Goal: Task Accomplishment & Management: Use online tool/utility

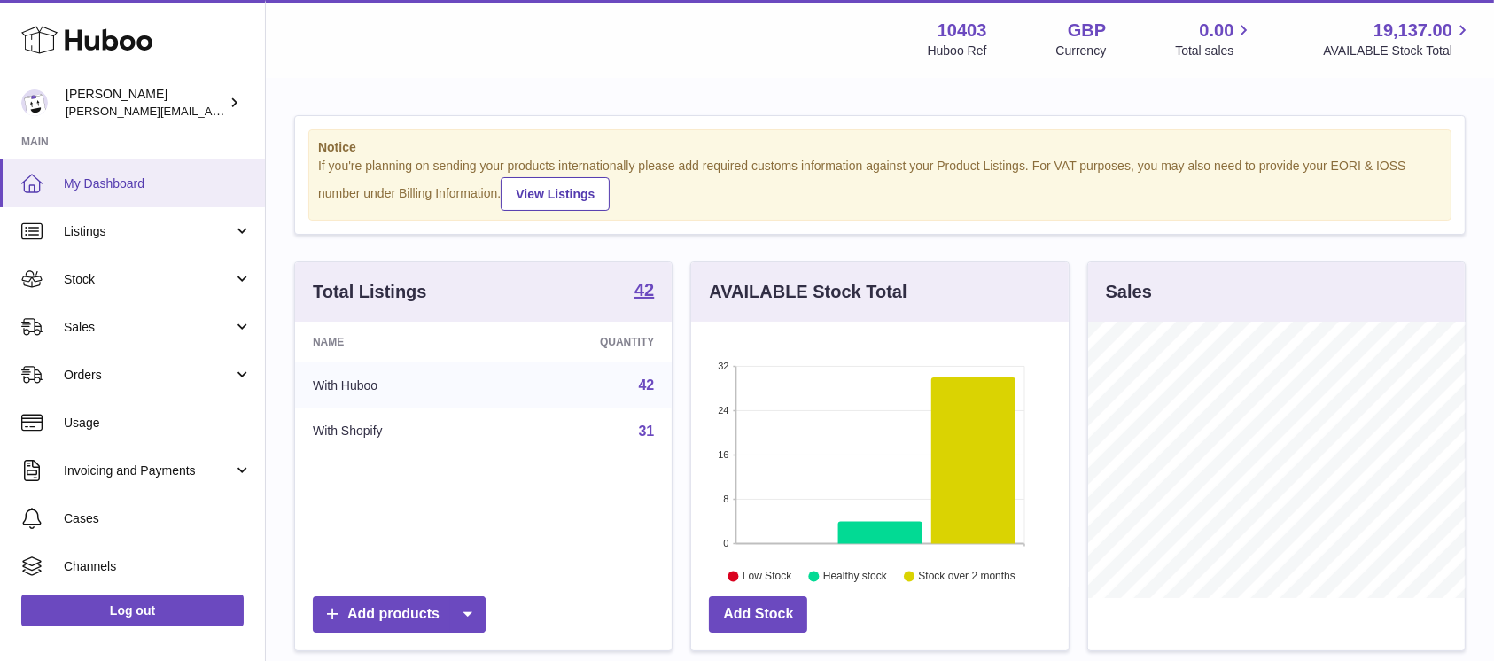
click at [120, 191] on span "My Dashboard" at bounding box center [158, 183] width 188 height 17
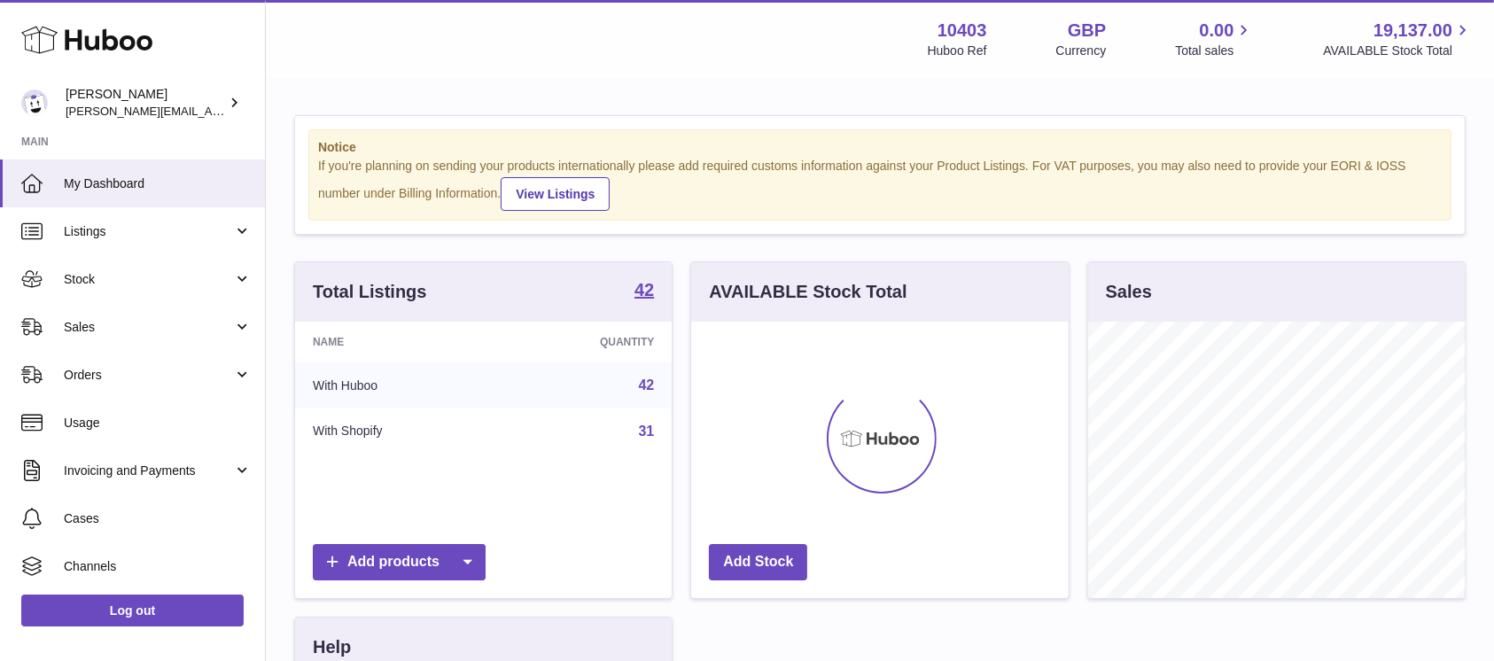
scroll to position [276, 376]
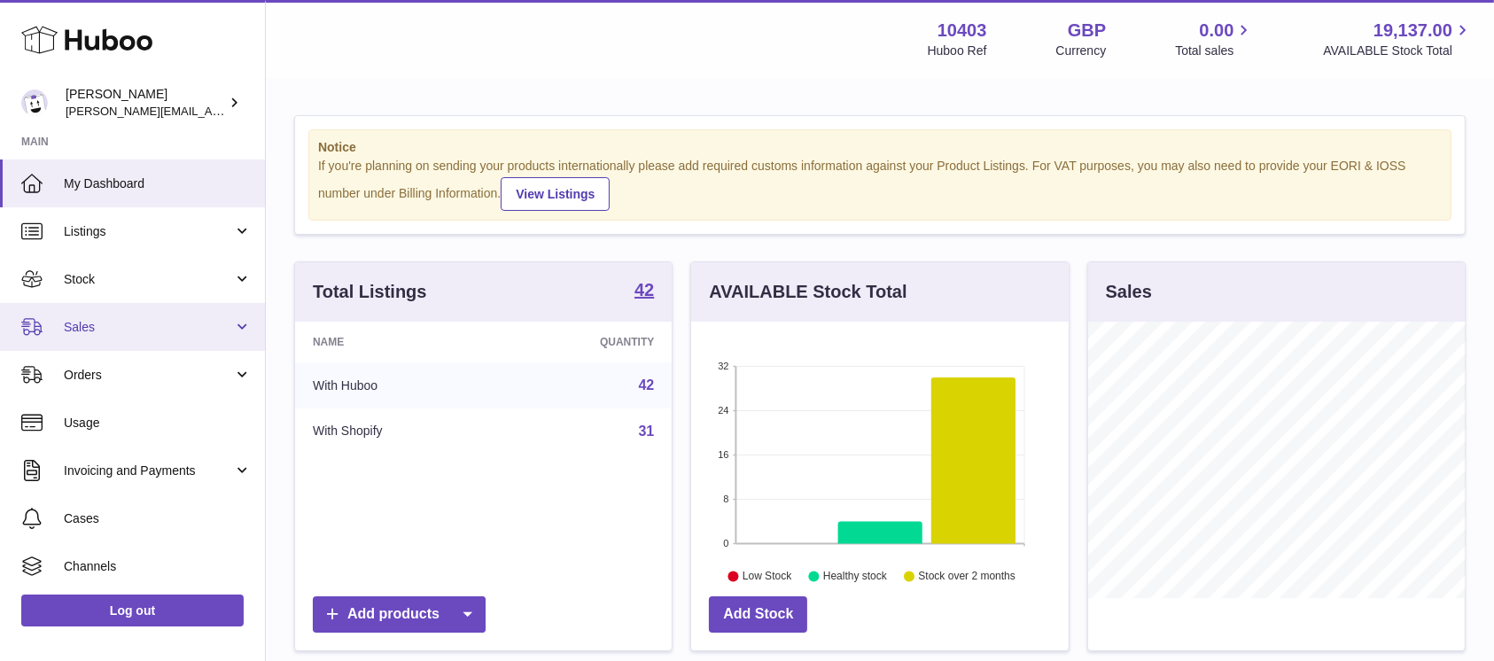
click at [104, 319] on span "Sales" at bounding box center [148, 327] width 169 height 17
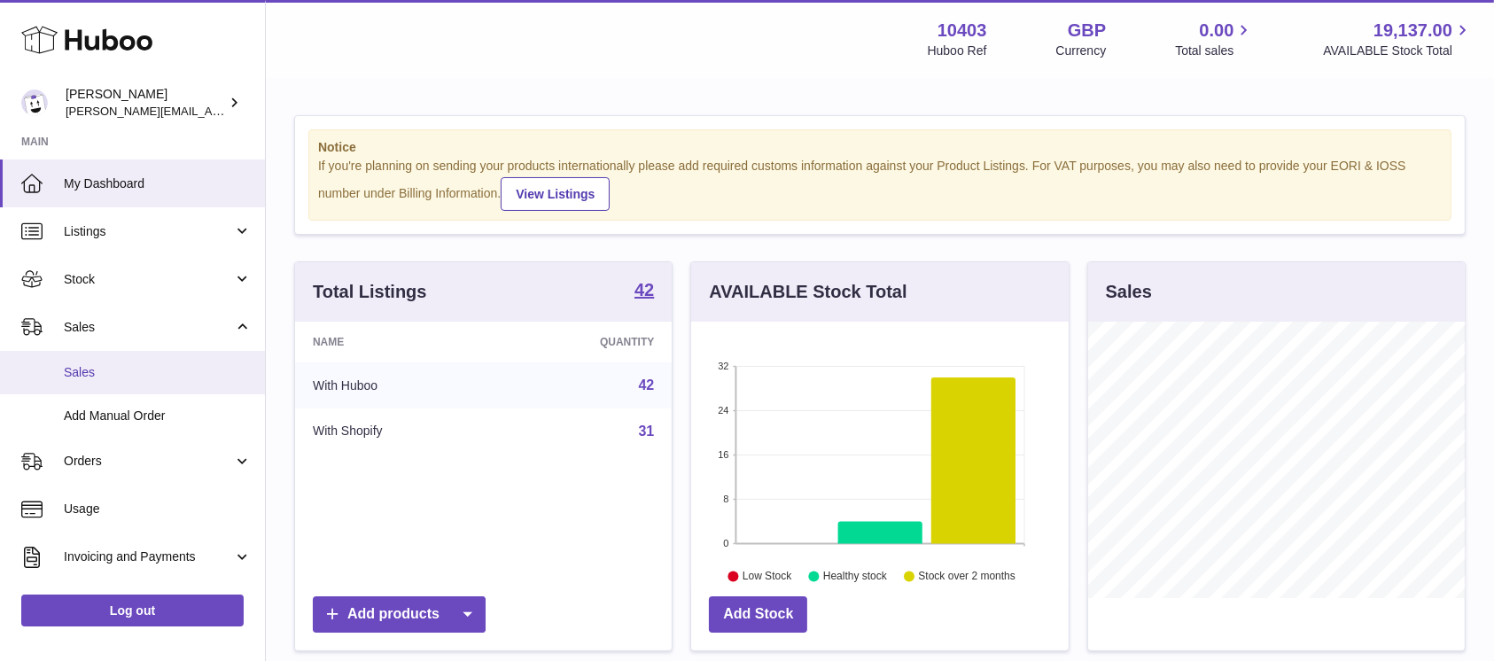
click at [115, 367] on span "Sales" at bounding box center [158, 372] width 188 height 17
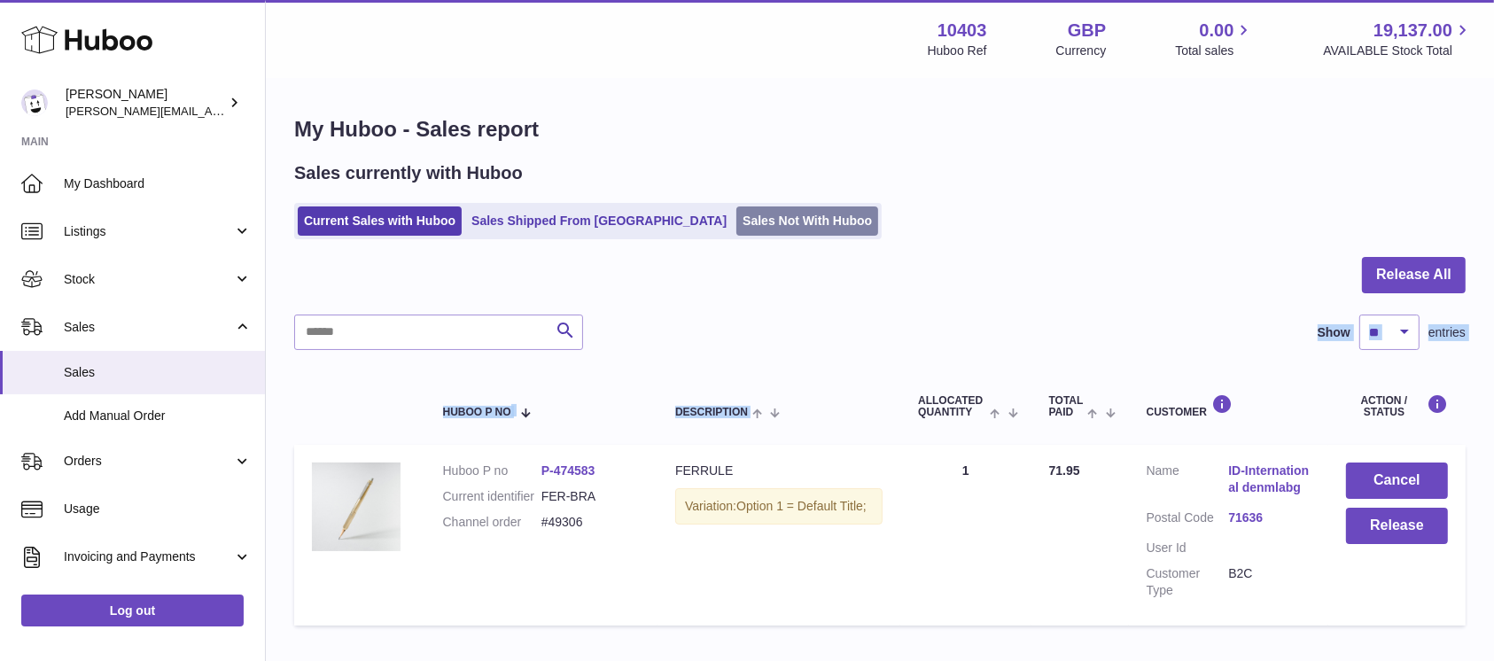
click at [736, 230] on link "Sales Not With Huboo" at bounding box center [807, 220] width 142 height 29
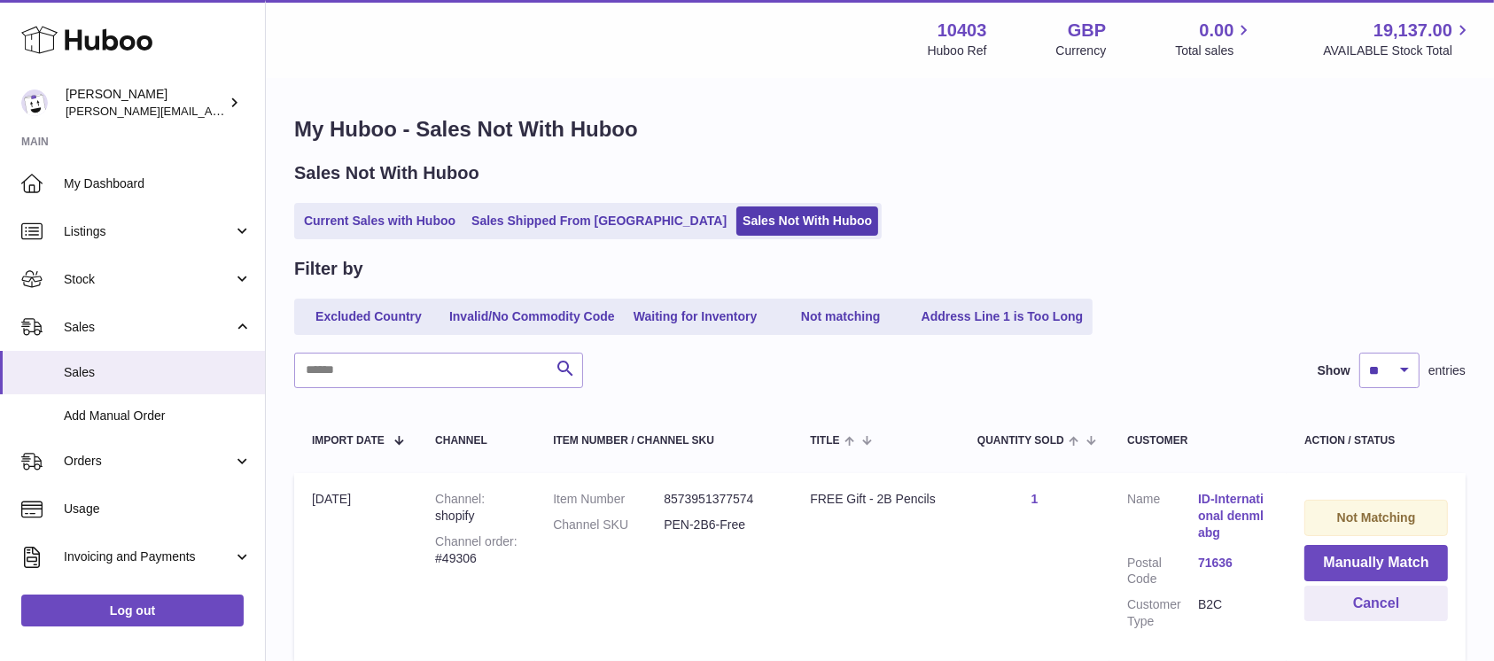
click at [1212, 201] on div "Sales Not With Huboo Current Sales with Huboo Sales Shipped From Huboo Sales No…" at bounding box center [879, 200] width 1171 height 78
click at [1341, 563] on button "Manually Match" at bounding box center [1376, 563] width 144 height 36
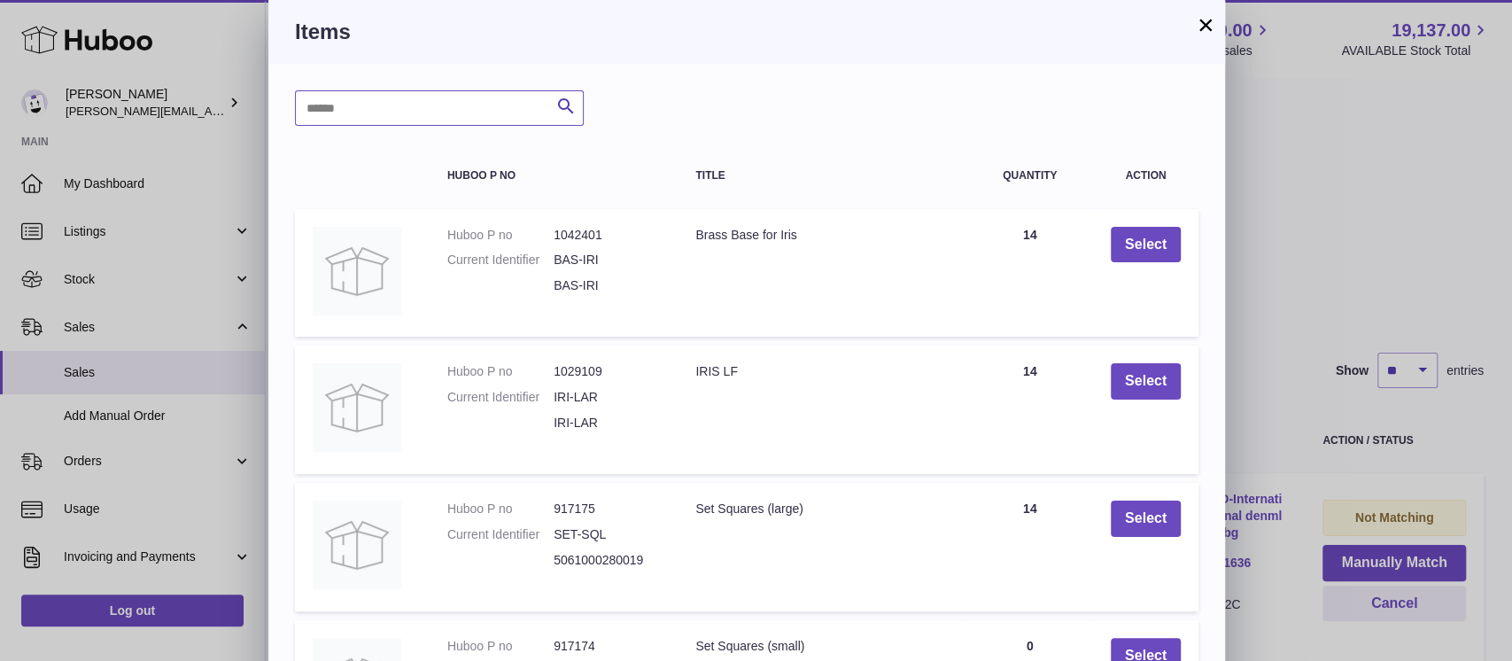
click at [483, 118] on input "text" at bounding box center [439, 107] width 289 height 35
type input "***"
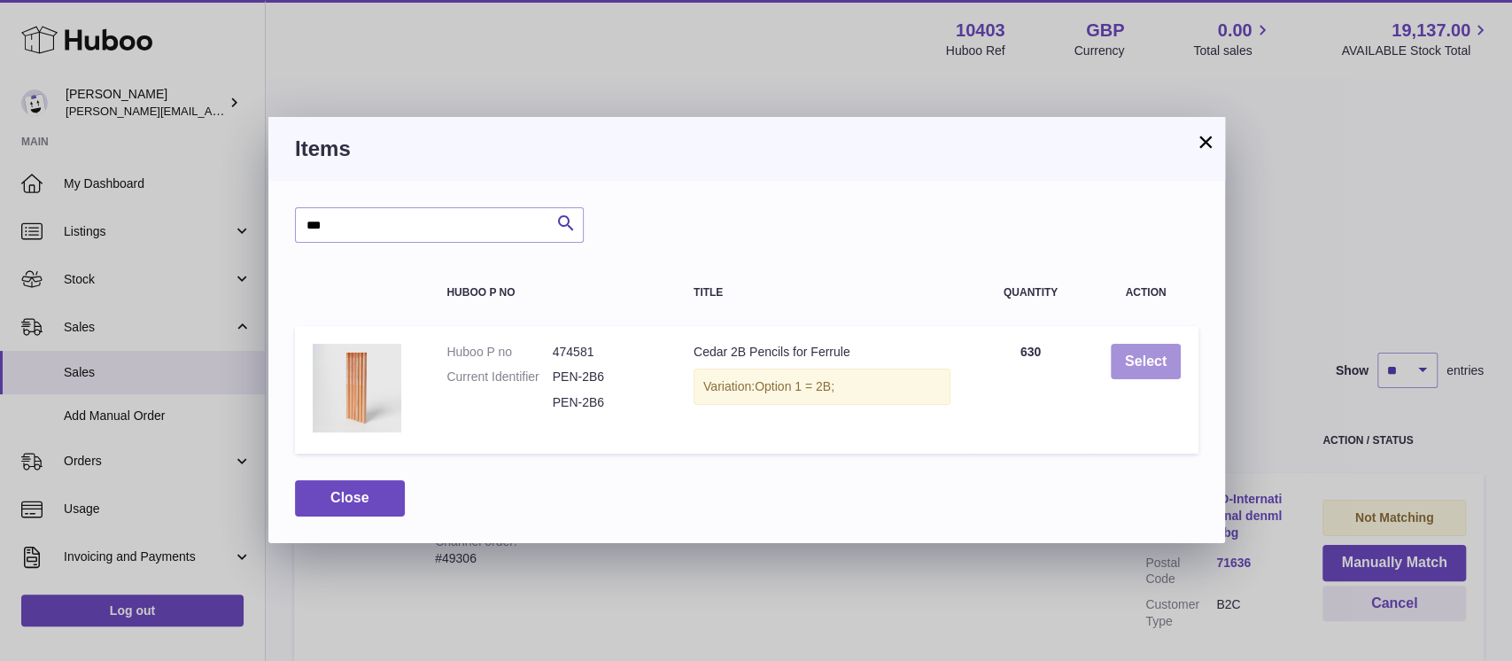
click at [1145, 371] on button "Select" at bounding box center [1146, 362] width 70 height 36
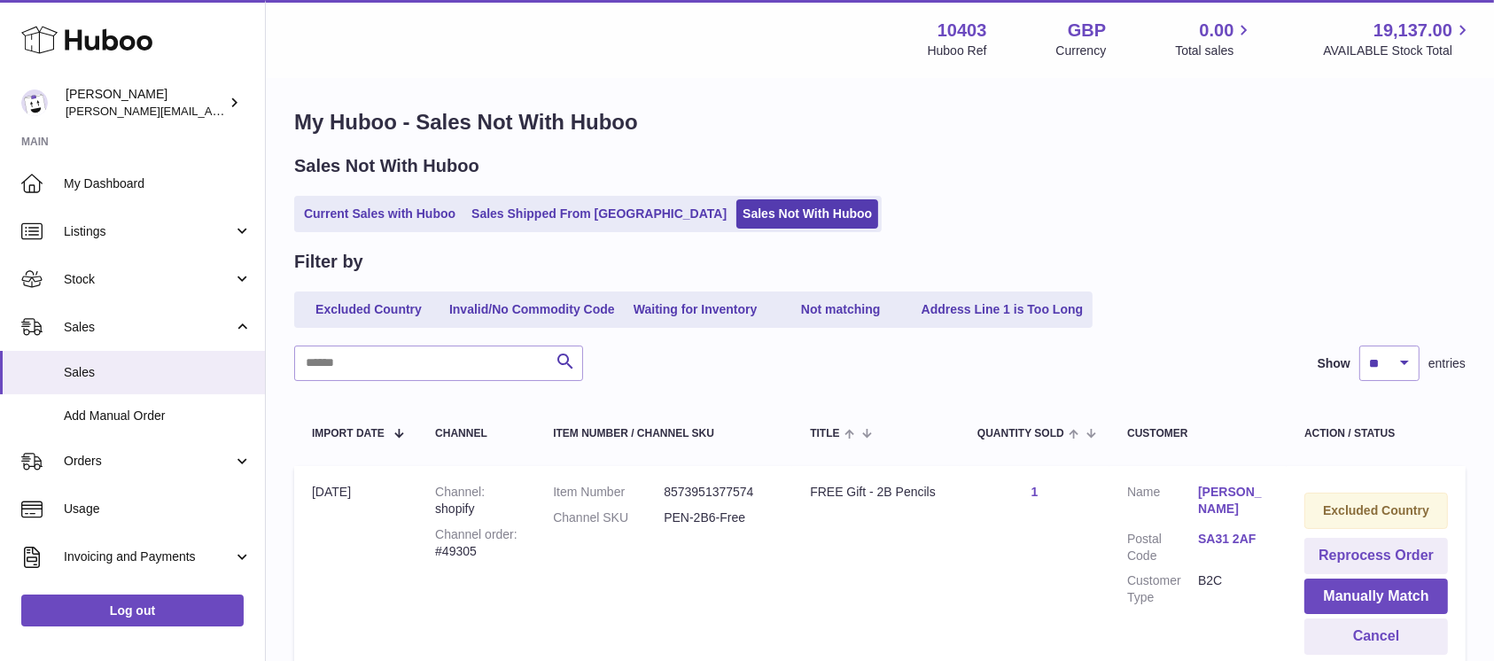
scroll to position [236, 0]
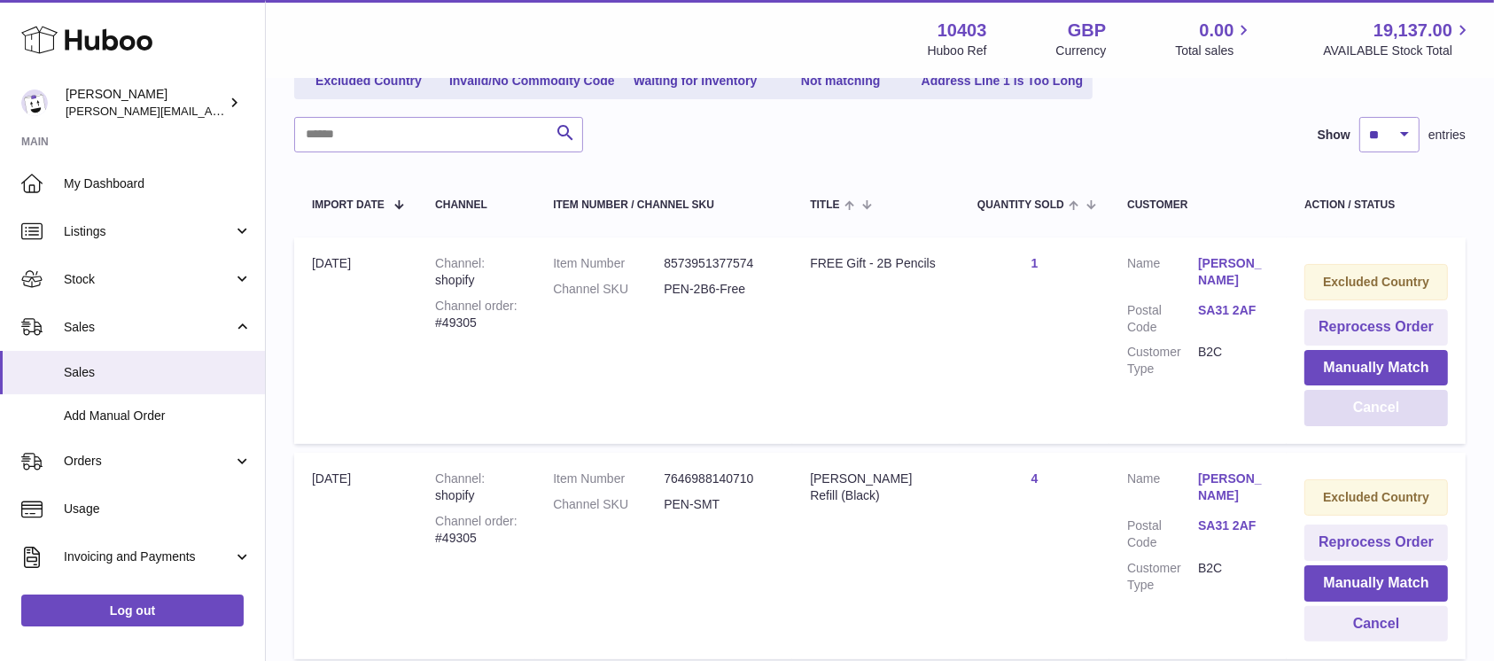
click at [1427, 414] on button "Cancel" at bounding box center [1376, 408] width 144 height 36
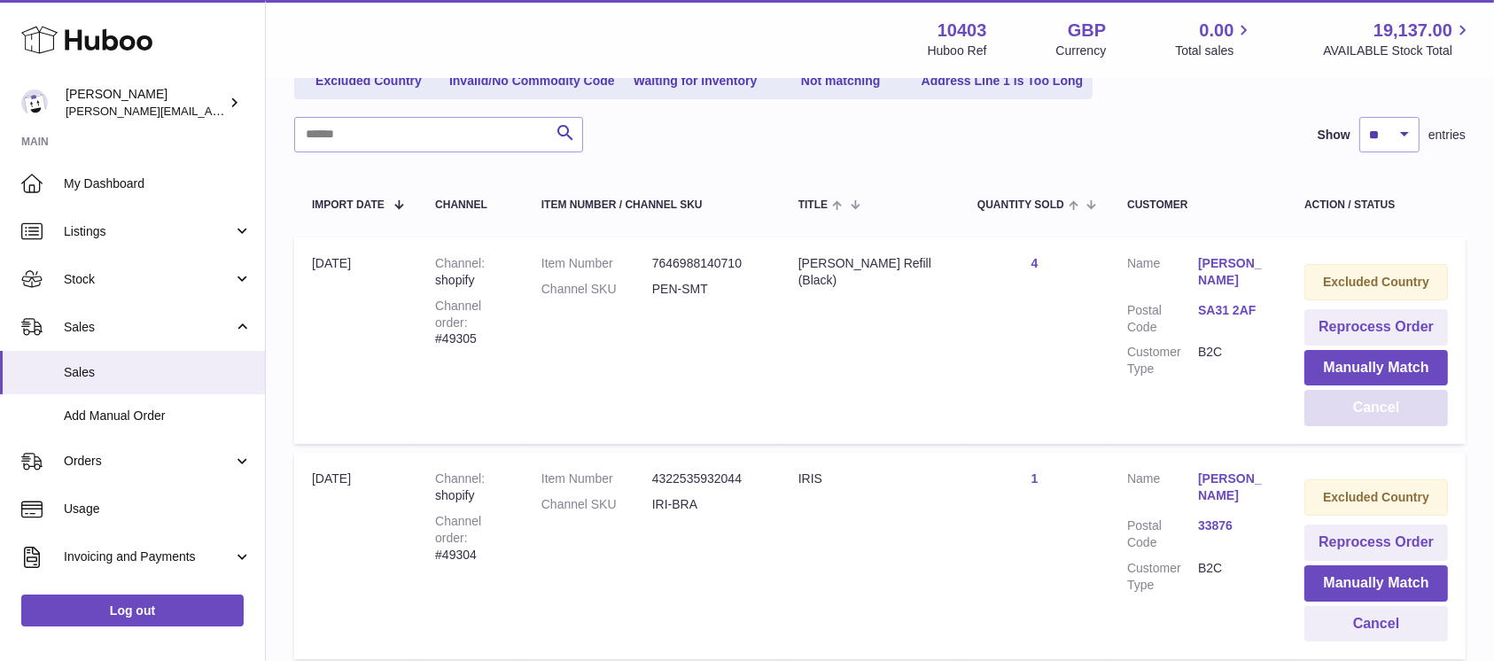
click at [1427, 414] on button "Cancel" at bounding box center [1376, 408] width 144 height 36
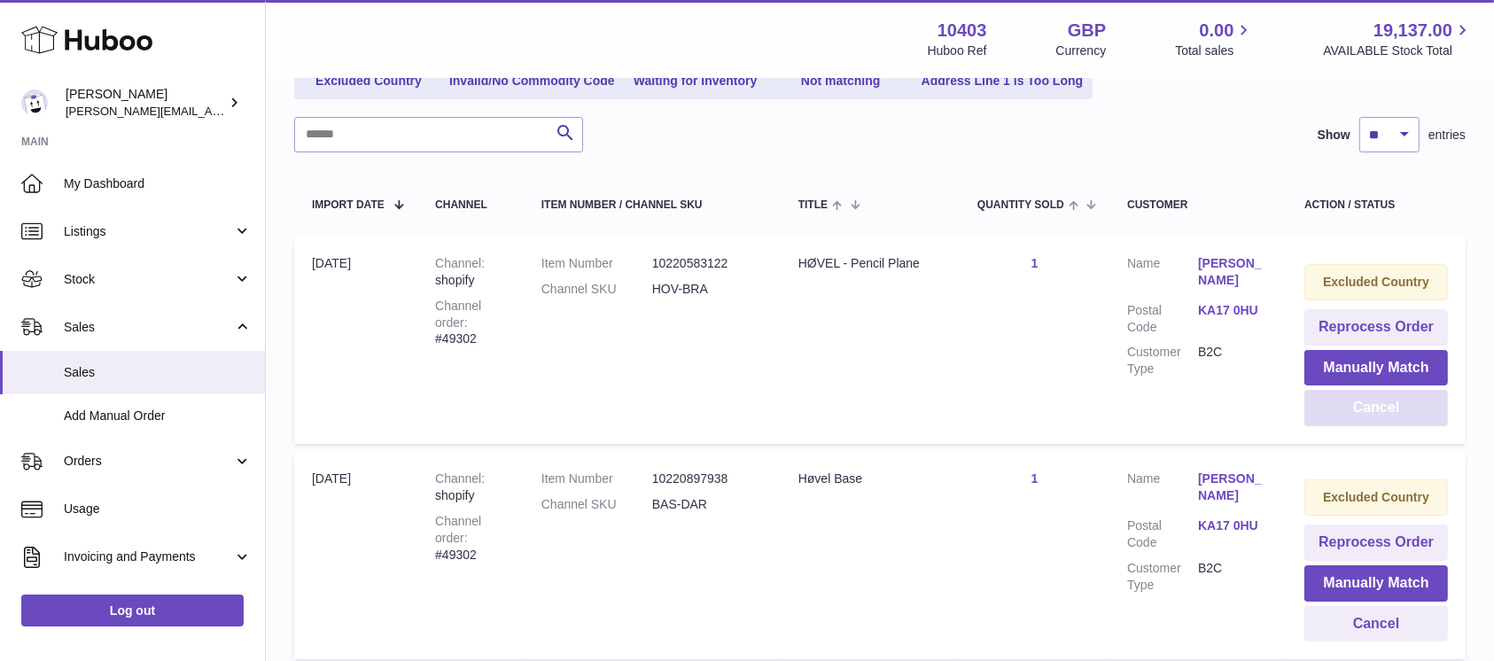
click at [1427, 414] on button "Cancel" at bounding box center [1376, 408] width 144 height 36
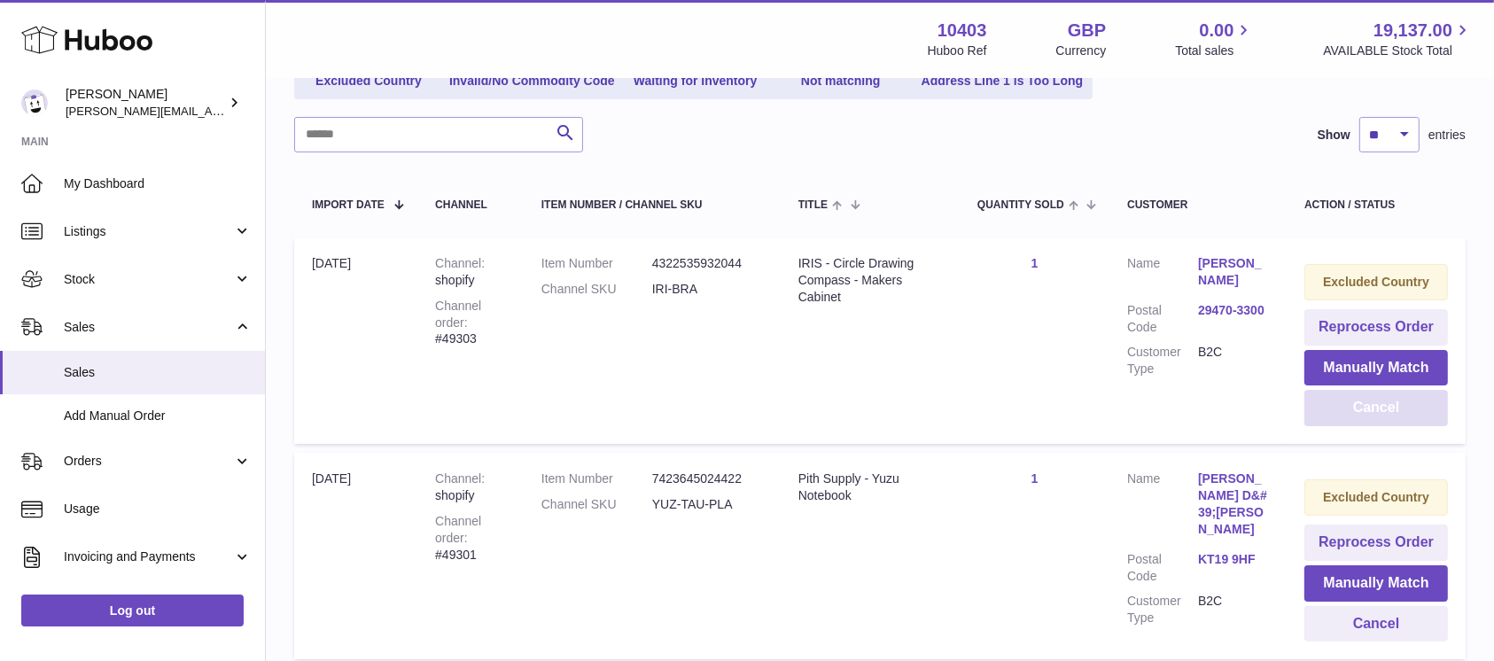
click at [1427, 414] on button "Cancel" at bounding box center [1376, 408] width 144 height 36
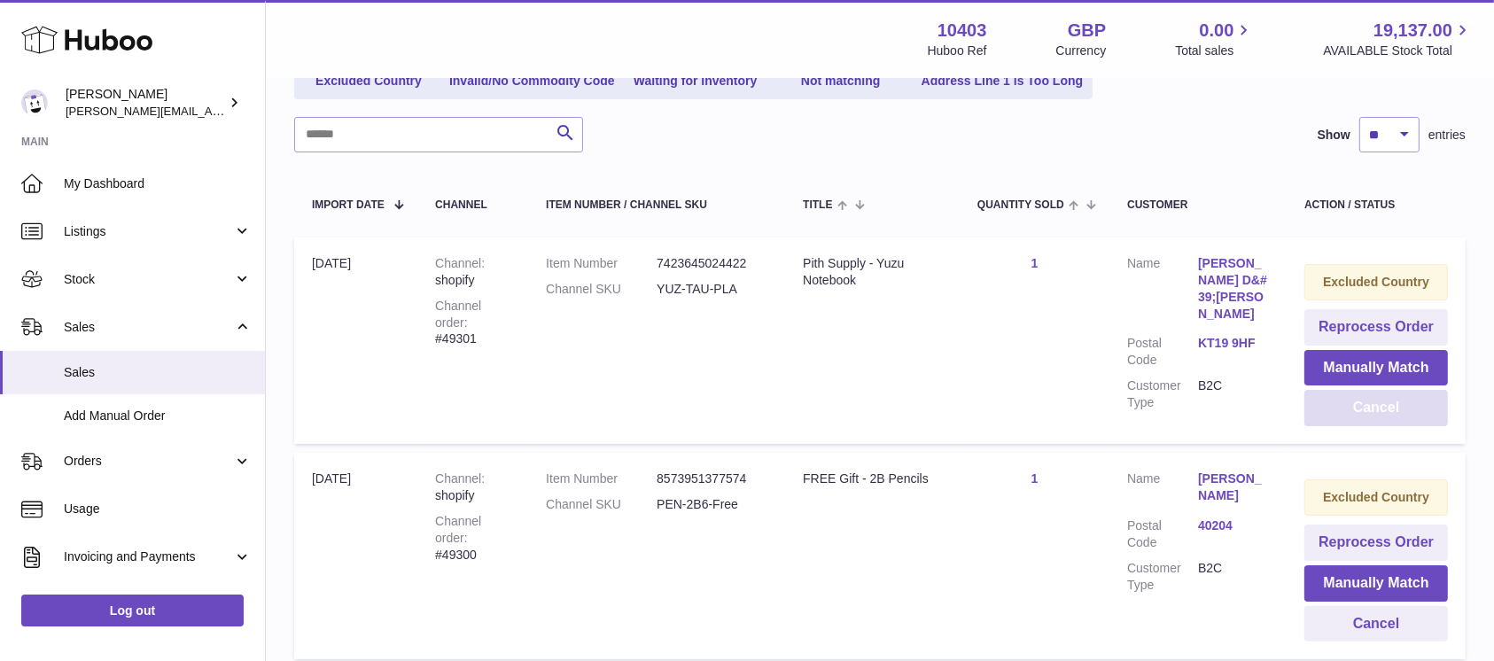
click at [1427, 414] on button "Cancel" at bounding box center [1376, 408] width 144 height 36
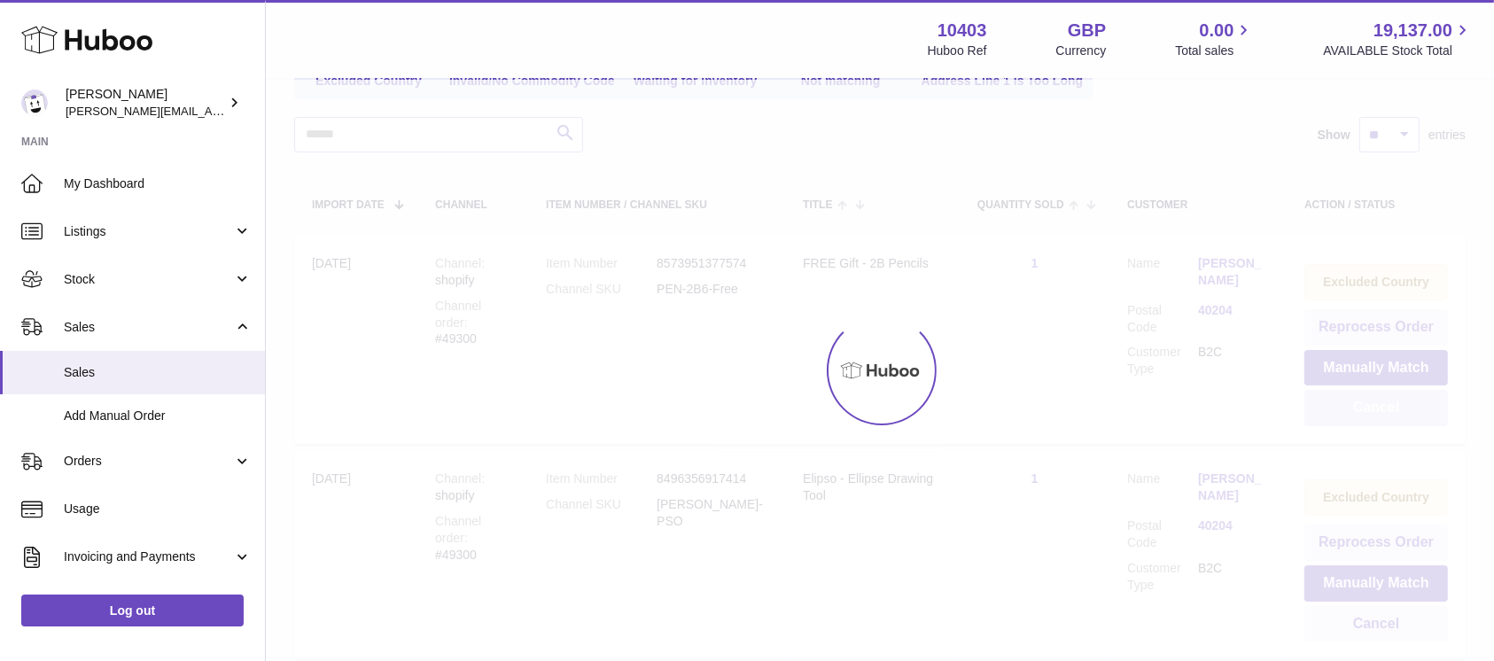
click at [1427, 414] on div at bounding box center [880, 370] width 1228 height 581
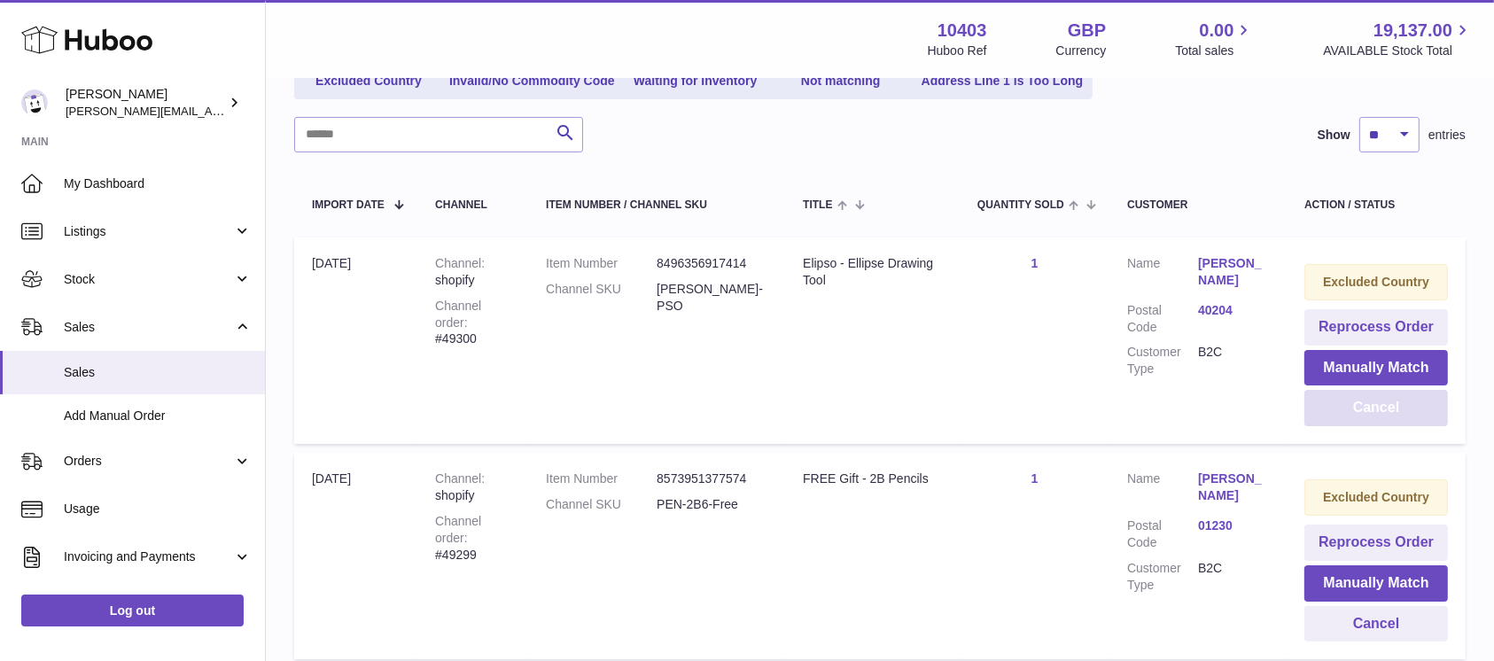
click at [1427, 414] on button "Cancel" at bounding box center [1376, 408] width 144 height 36
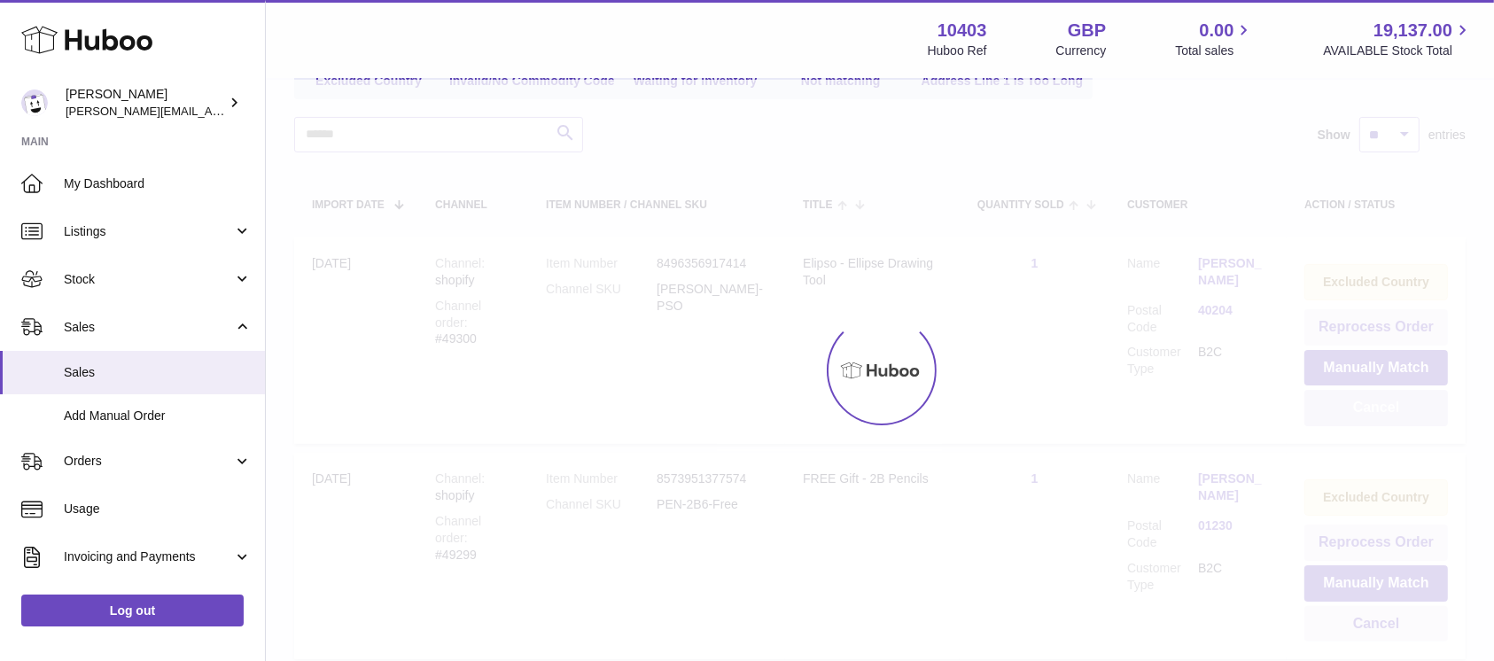
click at [1427, 414] on div at bounding box center [880, 370] width 1228 height 581
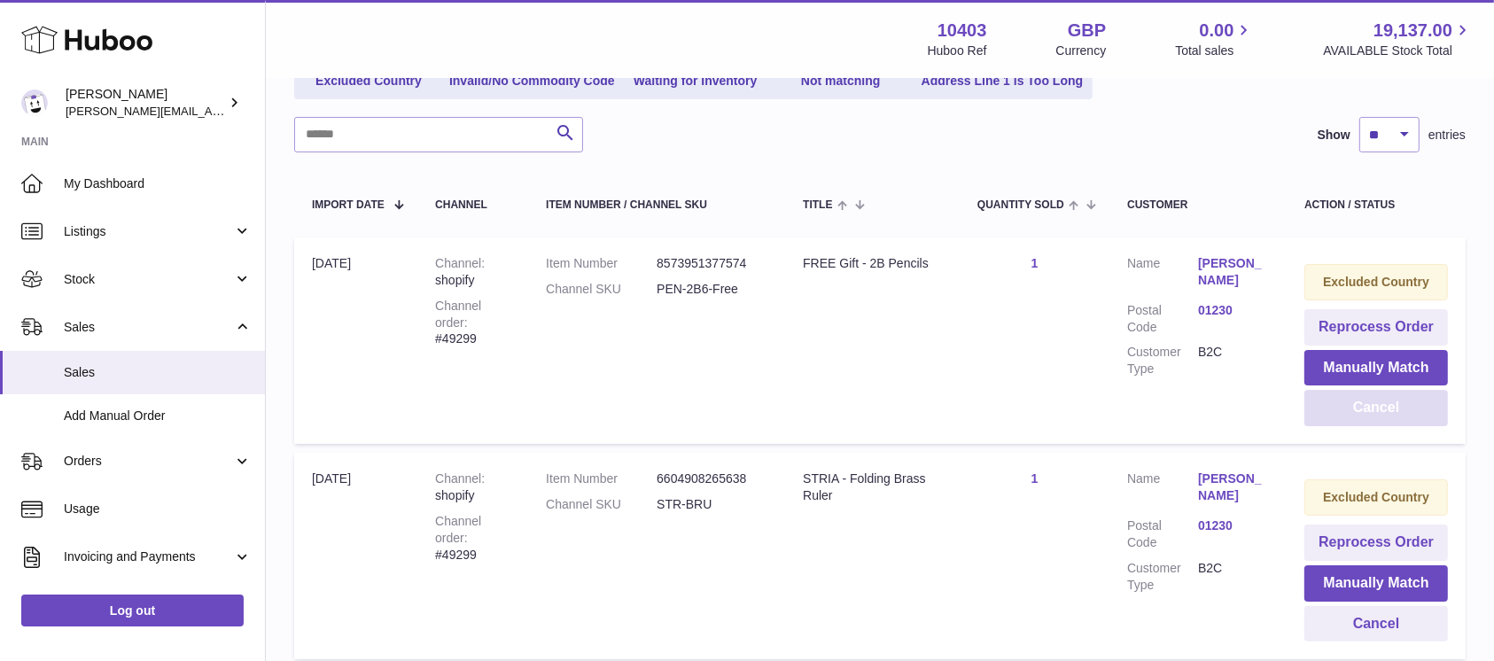
click at [1427, 414] on button "Cancel" at bounding box center [1376, 408] width 144 height 36
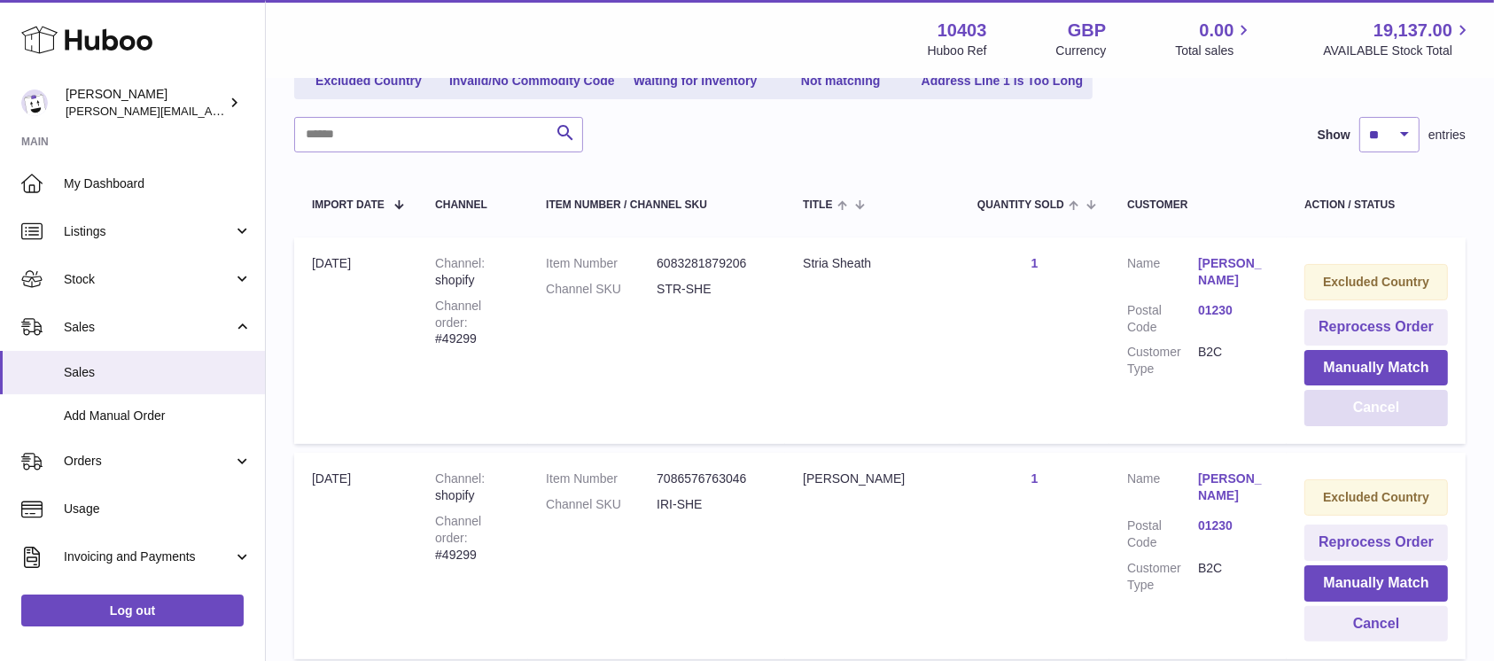
click at [1427, 414] on button "Cancel" at bounding box center [1376, 408] width 144 height 36
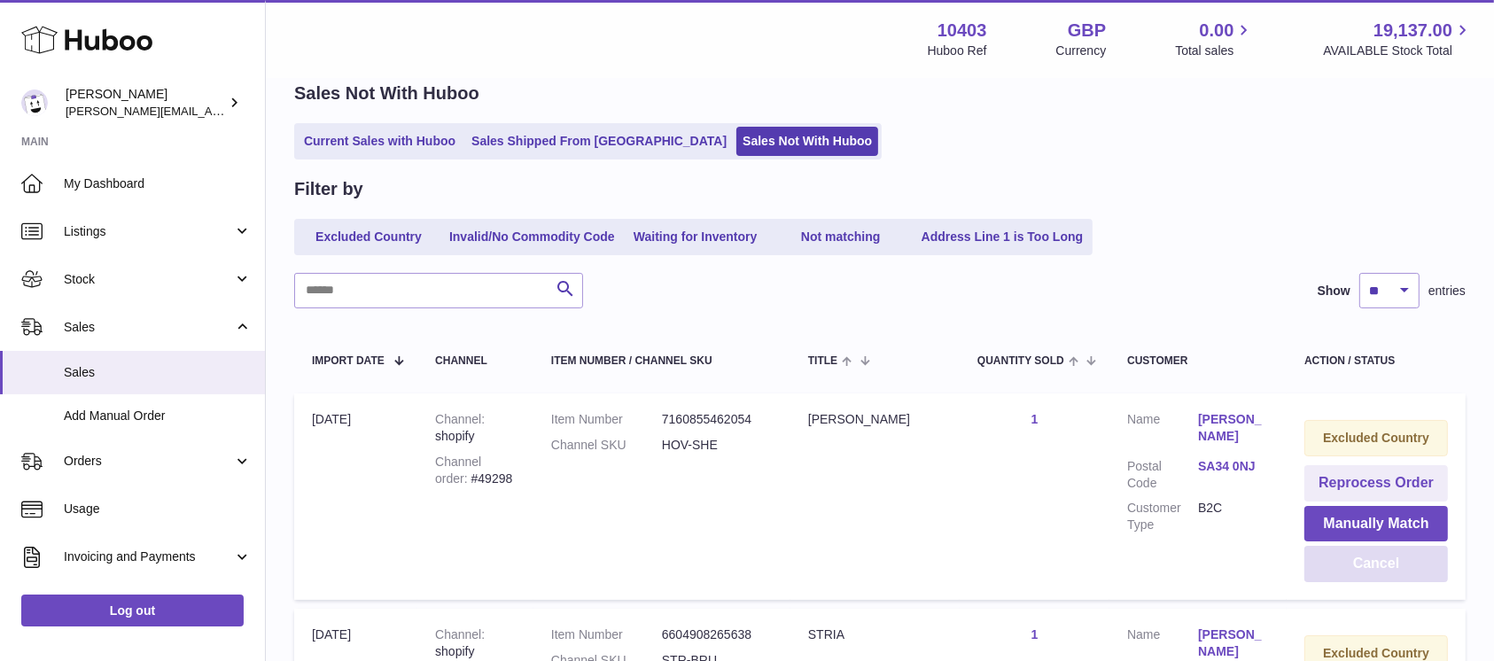
scroll to position [58, 0]
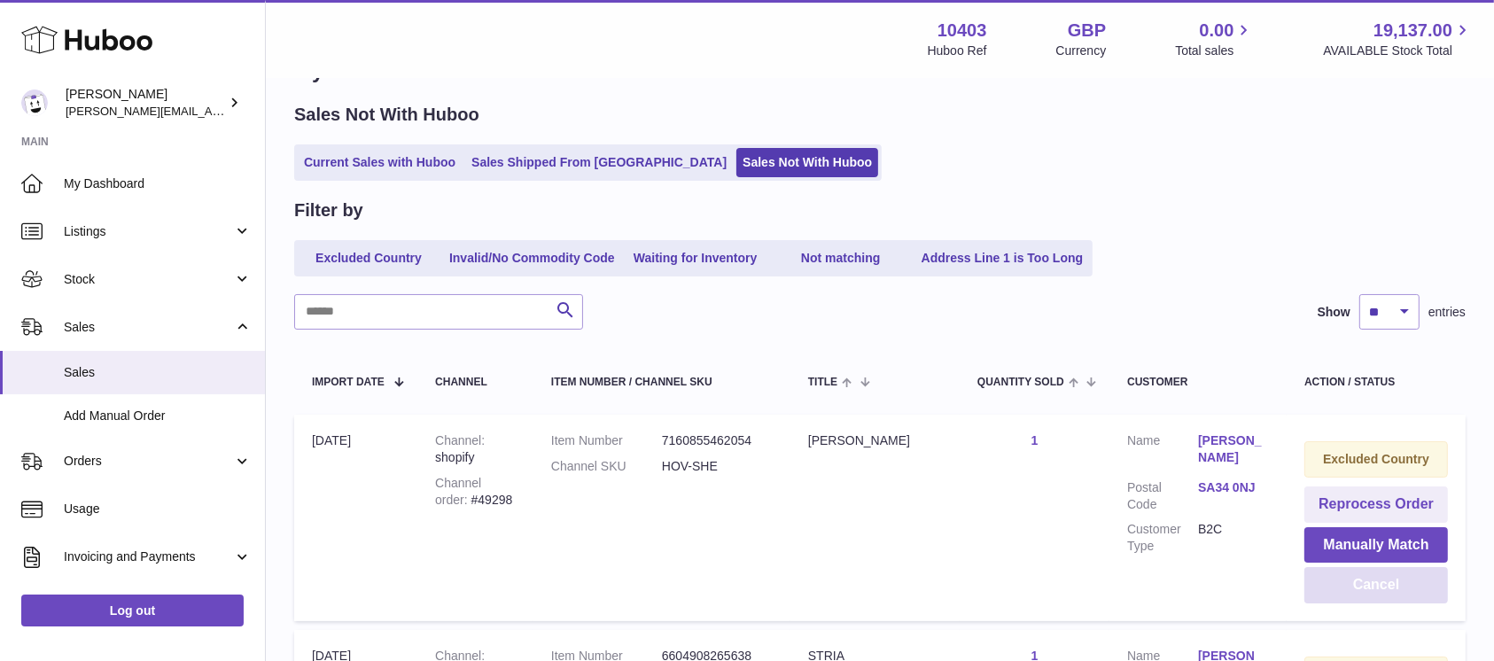
click at [1363, 600] on button "Cancel" at bounding box center [1376, 585] width 144 height 36
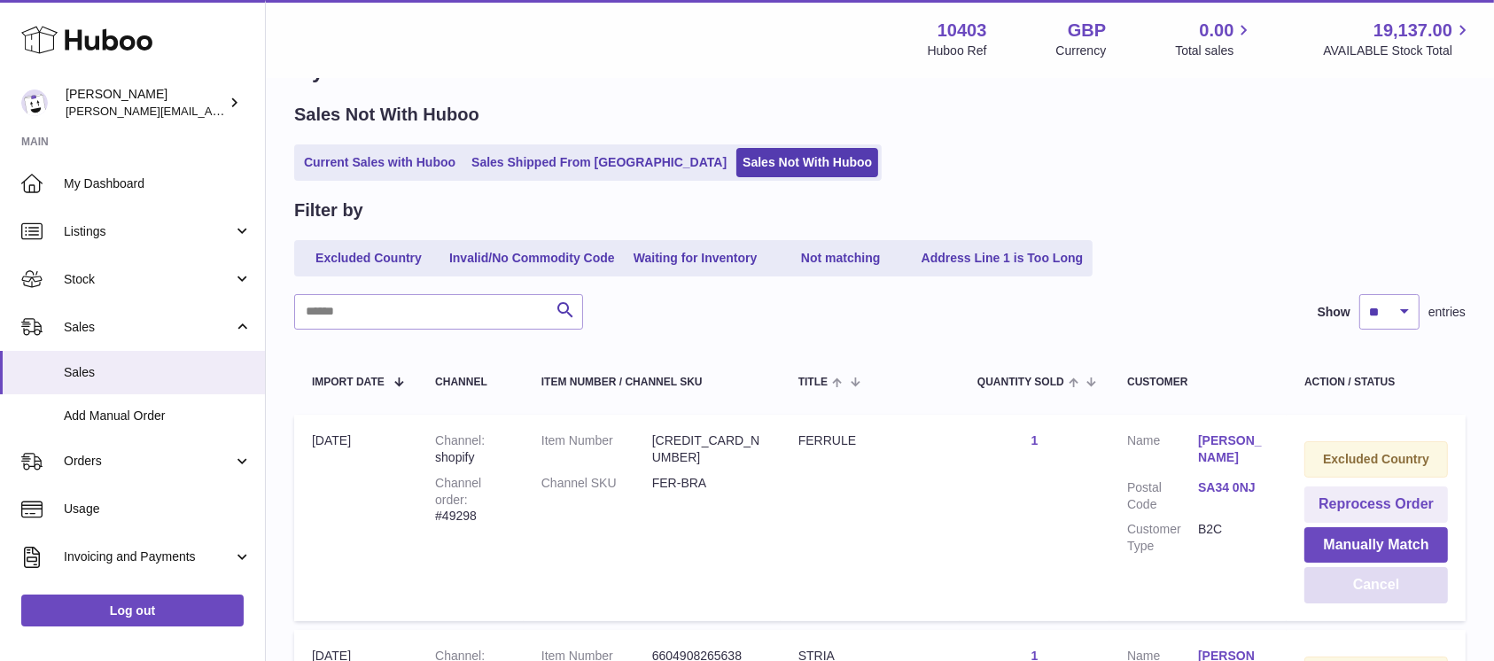
click at [1363, 600] on button "Cancel" at bounding box center [1376, 585] width 144 height 36
click at [1363, 598] on button "Cancel" at bounding box center [1376, 585] width 144 height 36
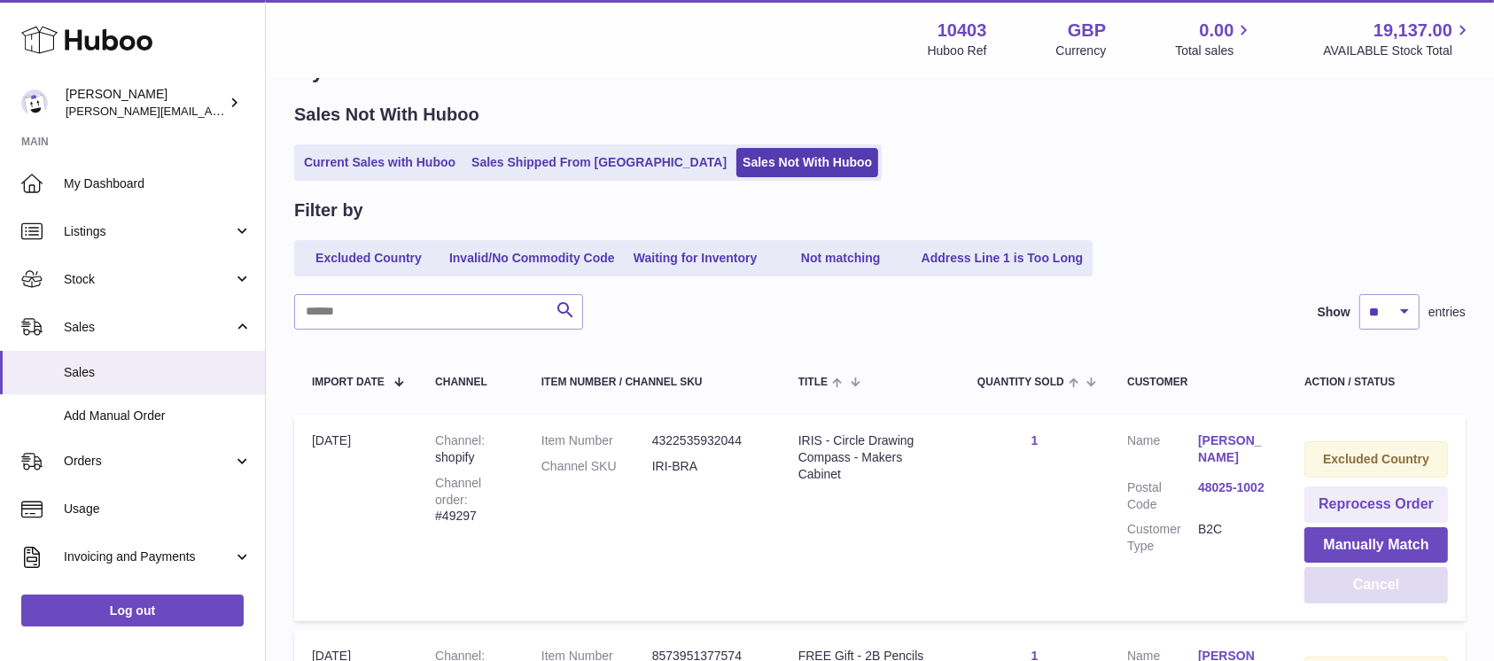
click at [1363, 598] on button "Cancel" at bounding box center [1376, 585] width 144 height 36
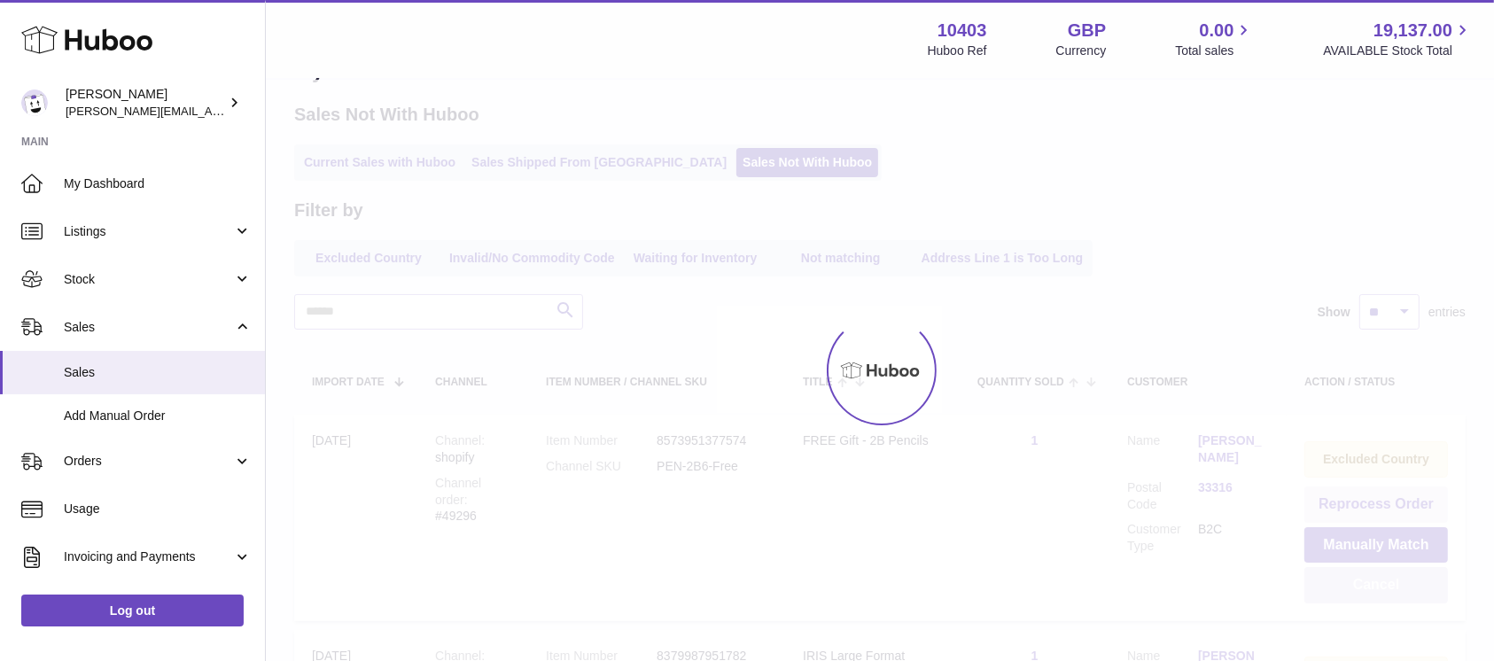
click at [1363, 598] on button "Cancel" at bounding box center [1376, 585] width 144 height 36
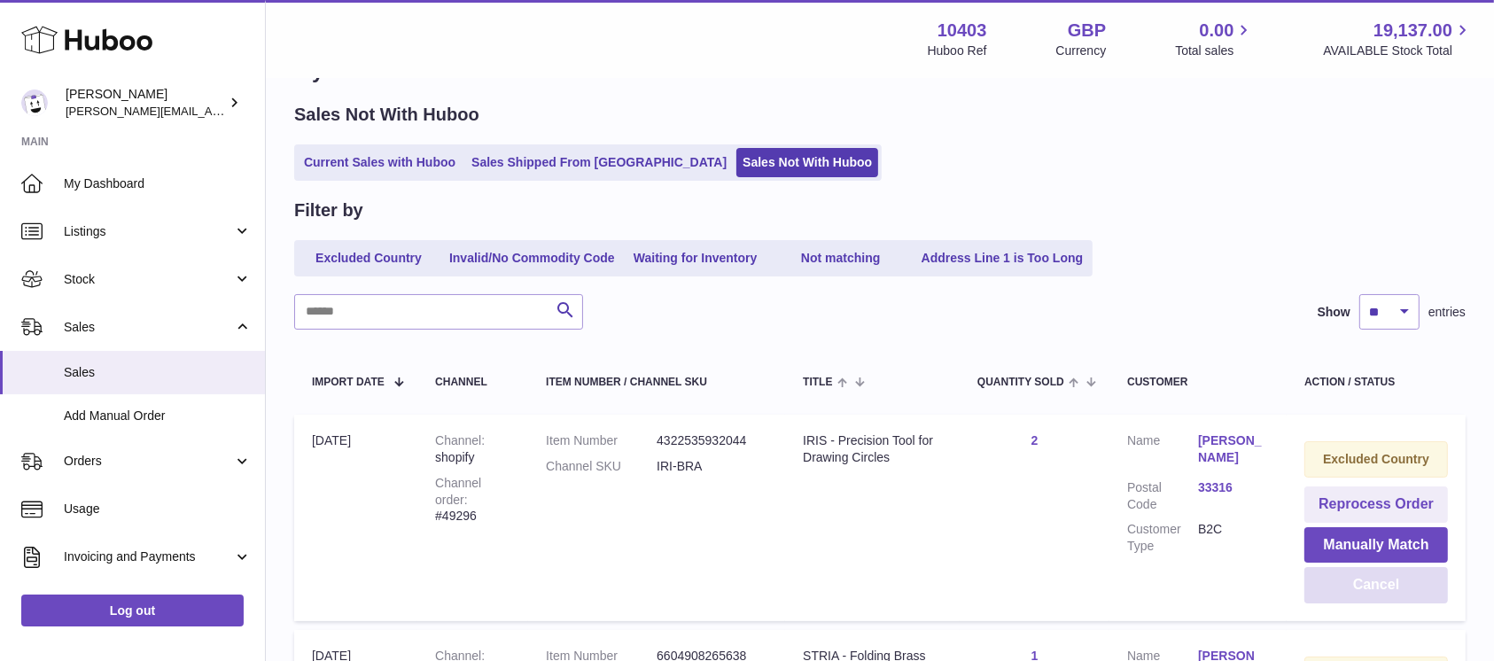
click at [1363, 598] on button "Cancel" at bounding box center [1376, 585] width 144 height 36
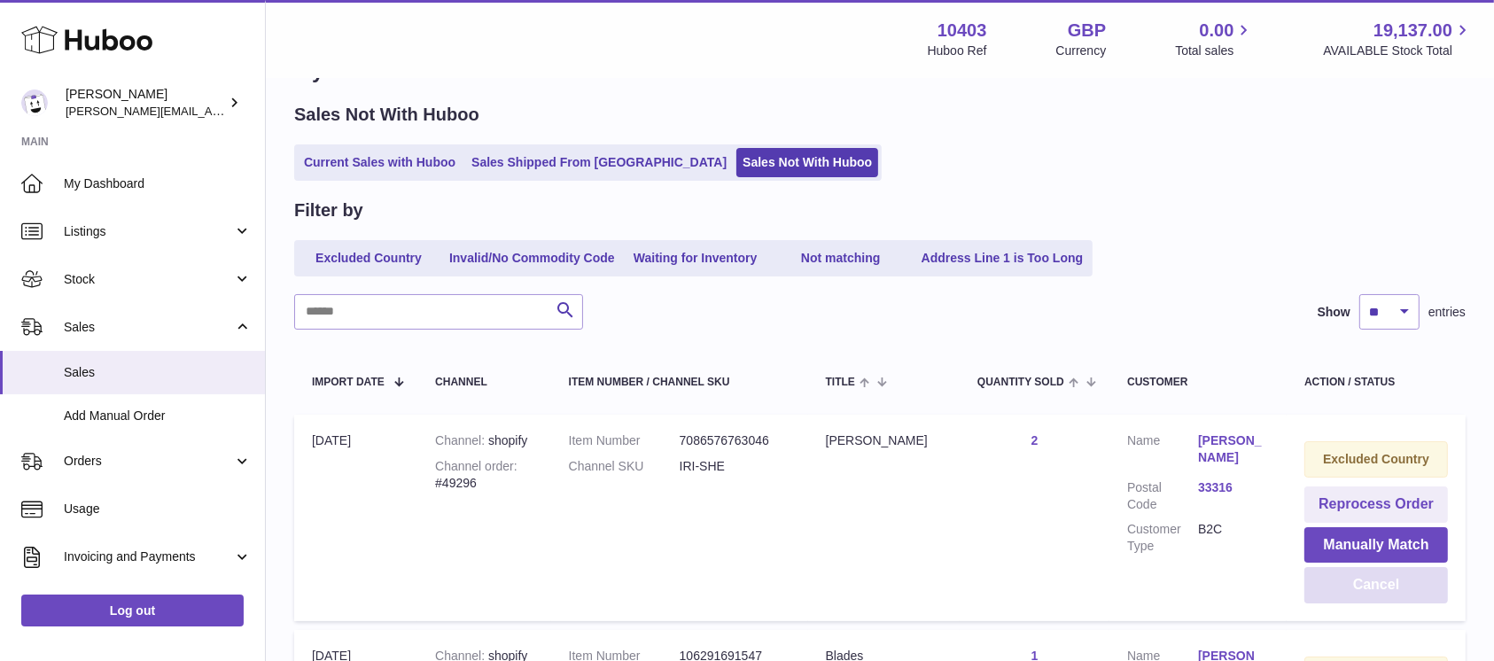
click at [1363, 598] on button "Cancel" at bounding box center [1376, 585] width 144 height 36
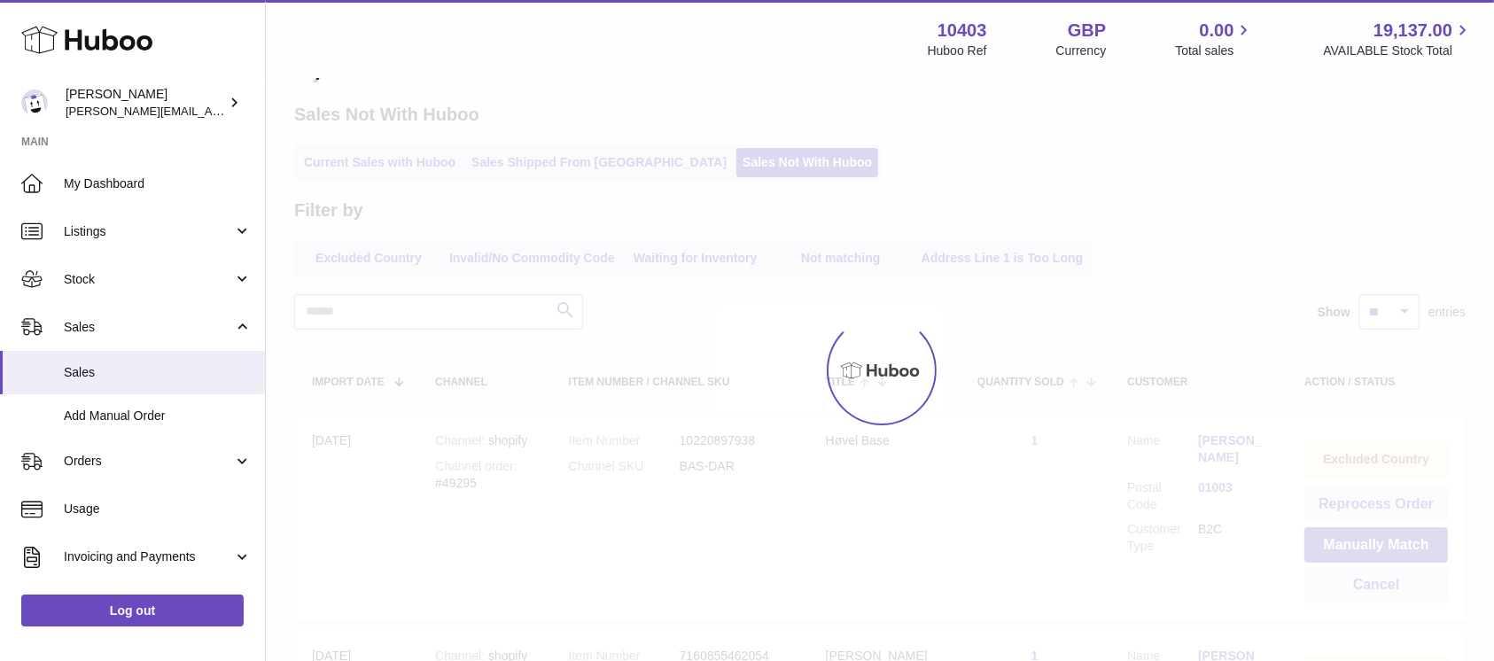
click at [1363, 598] on div at bounding box center [880, 370] width 1228 height 581
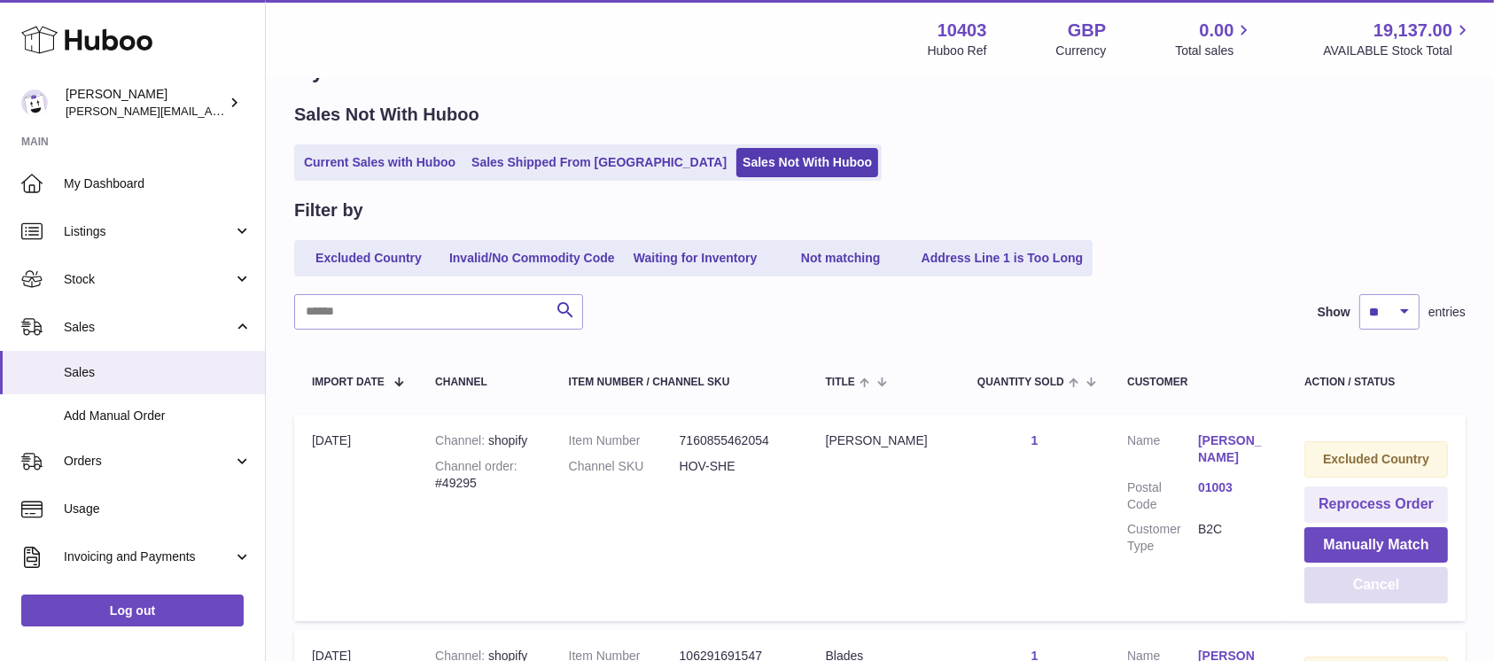
click at [1363, 598] on button "Cancel" at bounding box center [1376, 585] width 144 height 36
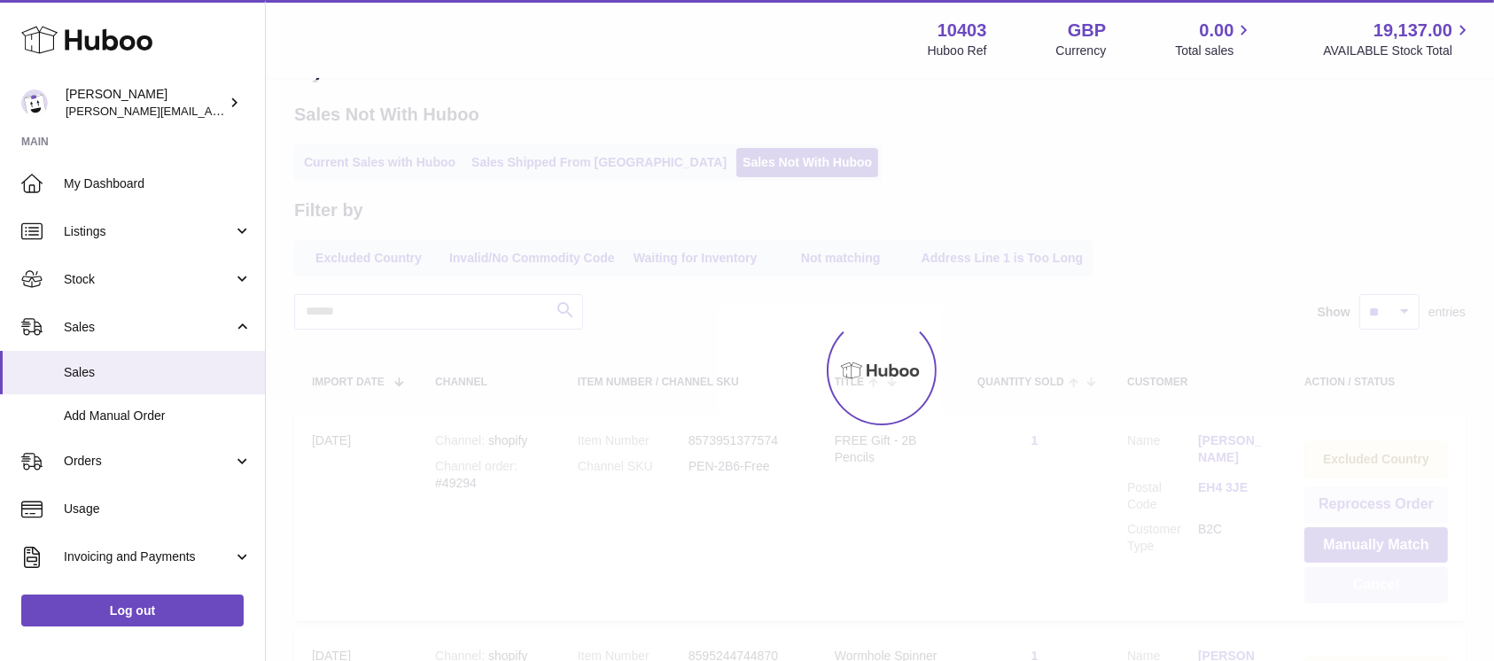
click at [1363, 598] on button "Cancel" at bounding box center [1376, 585] width 144 height 36
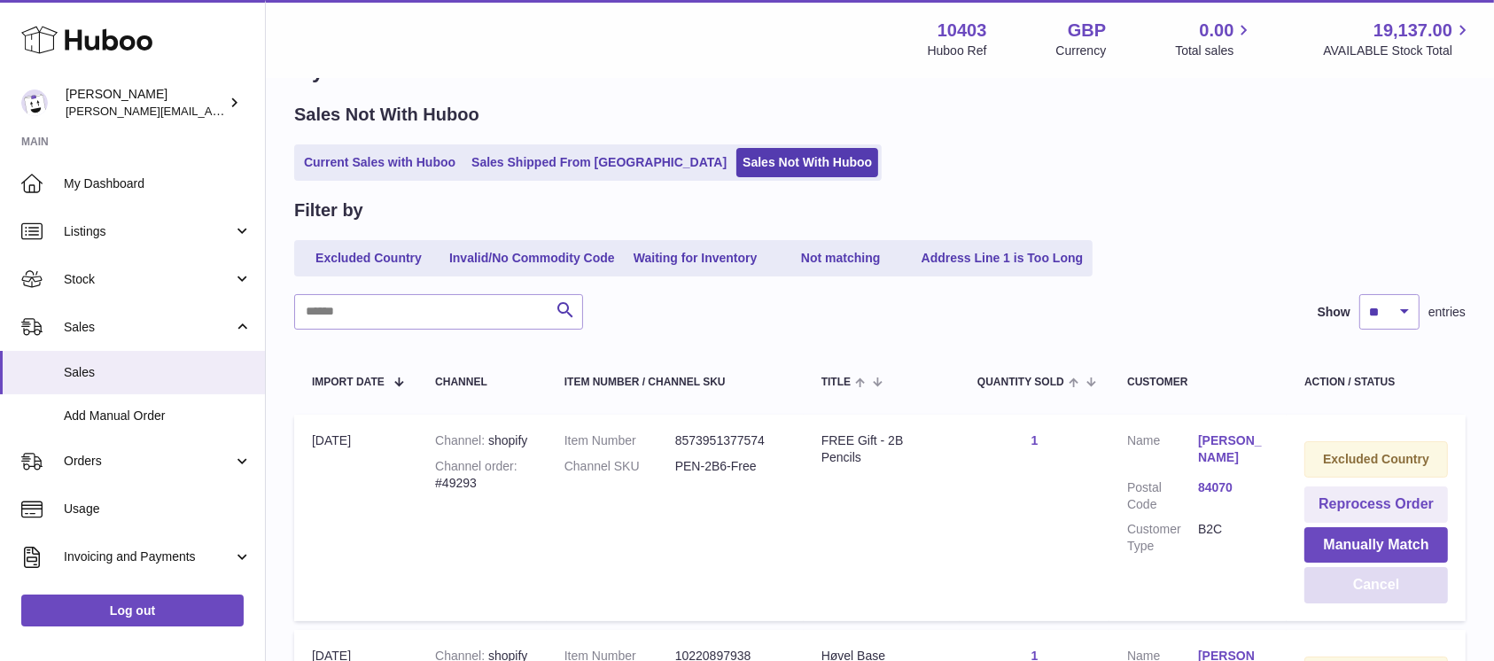
click at [1363, 598] on button "Cancel" at bounding box center [1376, 585] width 144 height 36
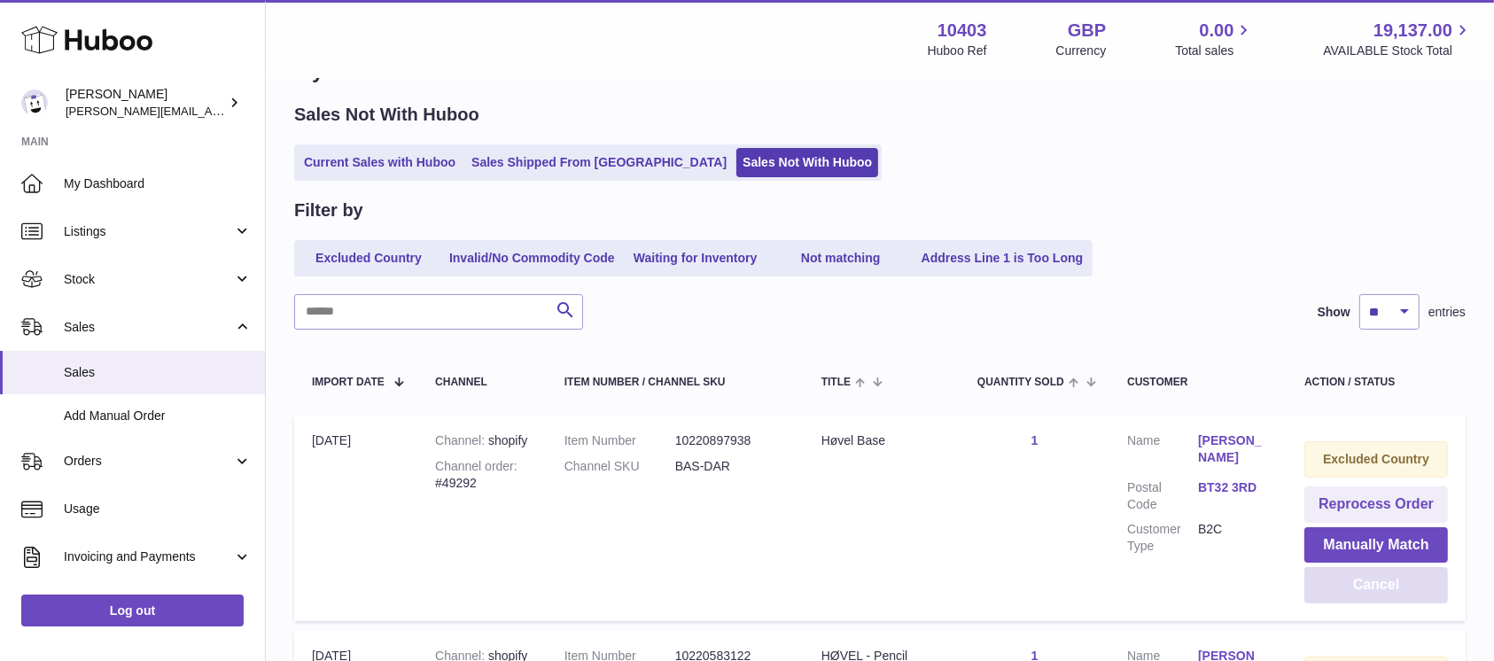
click at [1363, 598] on button "Cancel" at bounding box center [1376, 585] width 144 height 36
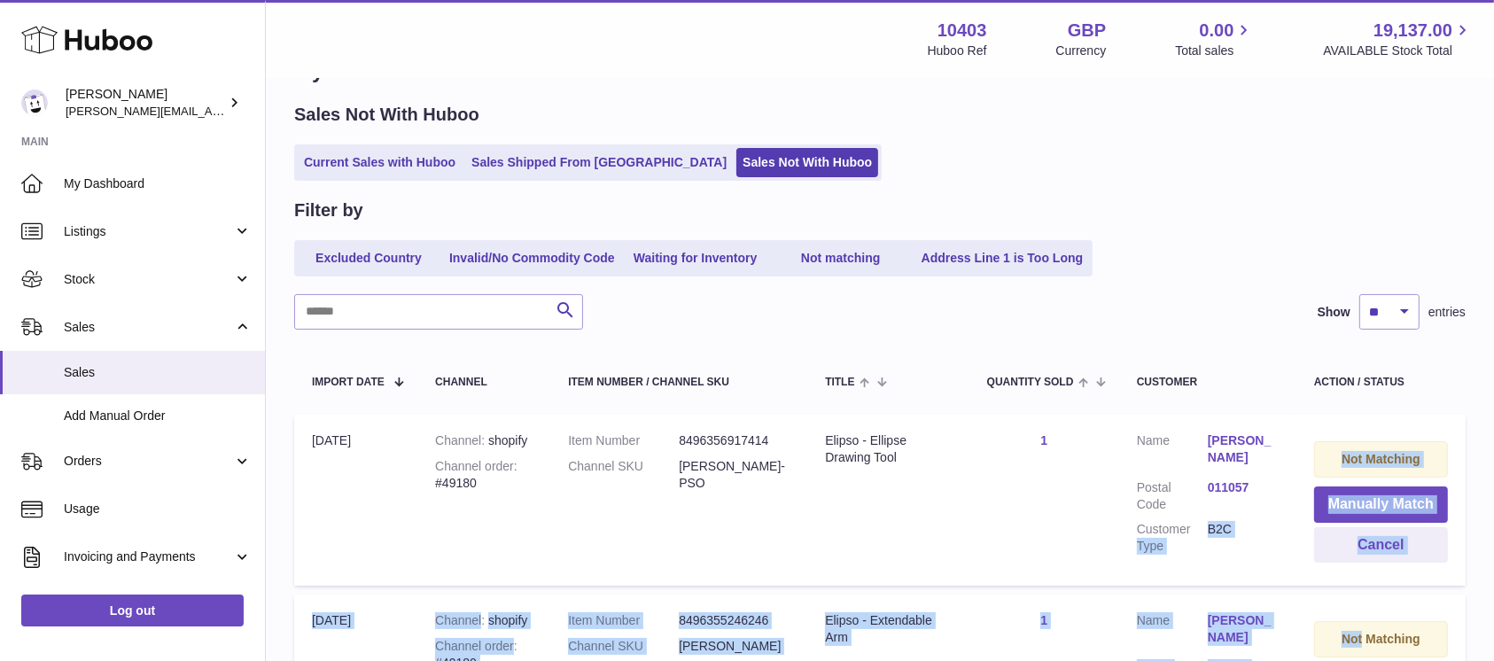
drag, startPoint x: 1363, startPoint y: 598, endPoint x: 1120, endPoint y: 477, distance: 272.2
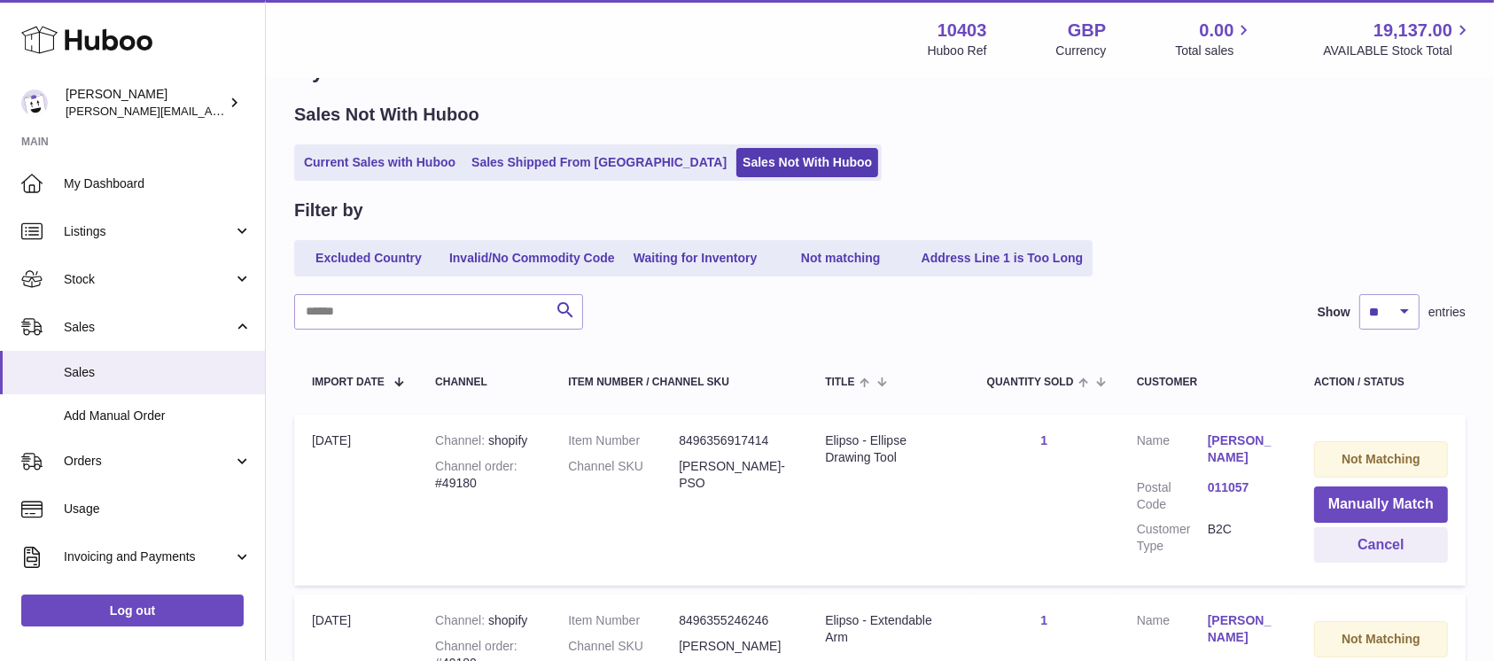
click at [1239, 236] on div "Filter by Excluded Country Invalid/No Commodity Code Waiting for Inventory Not …" at bounding box center [879, 237] width 1171 height 78
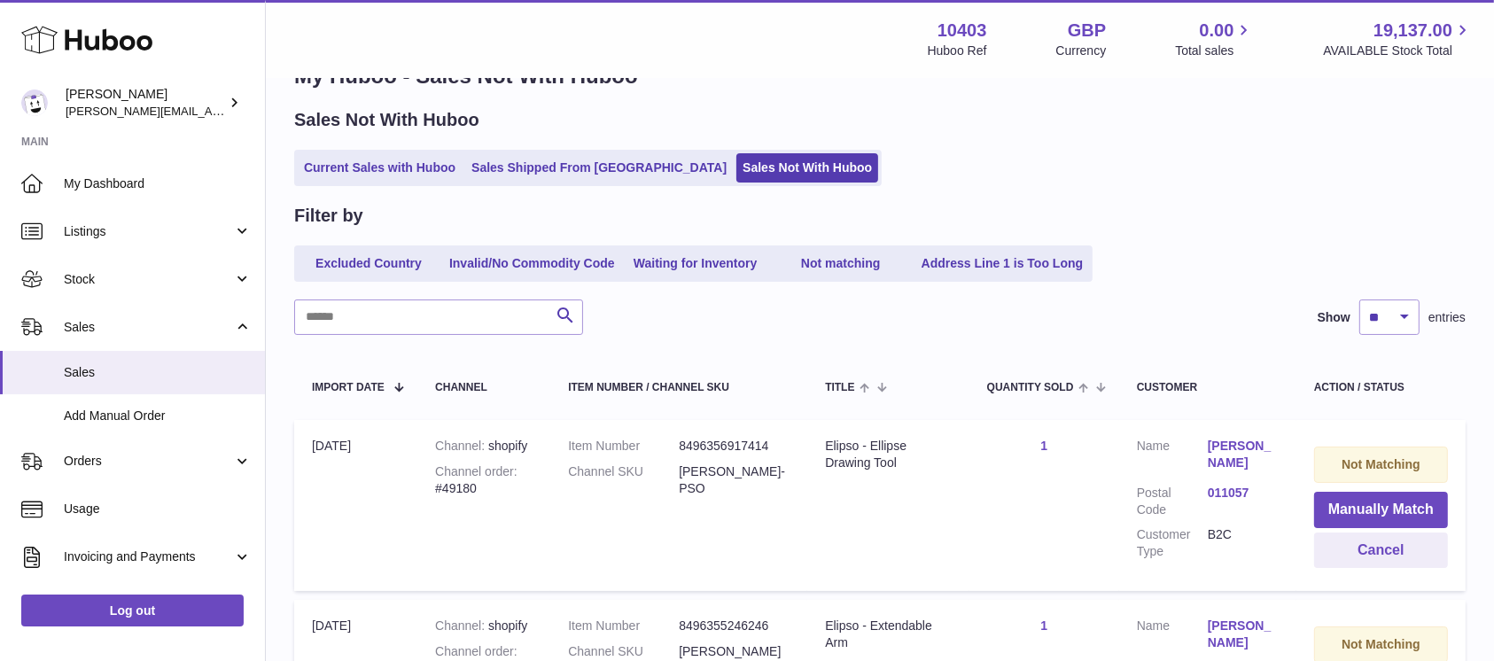
scroll to position [0, 0]
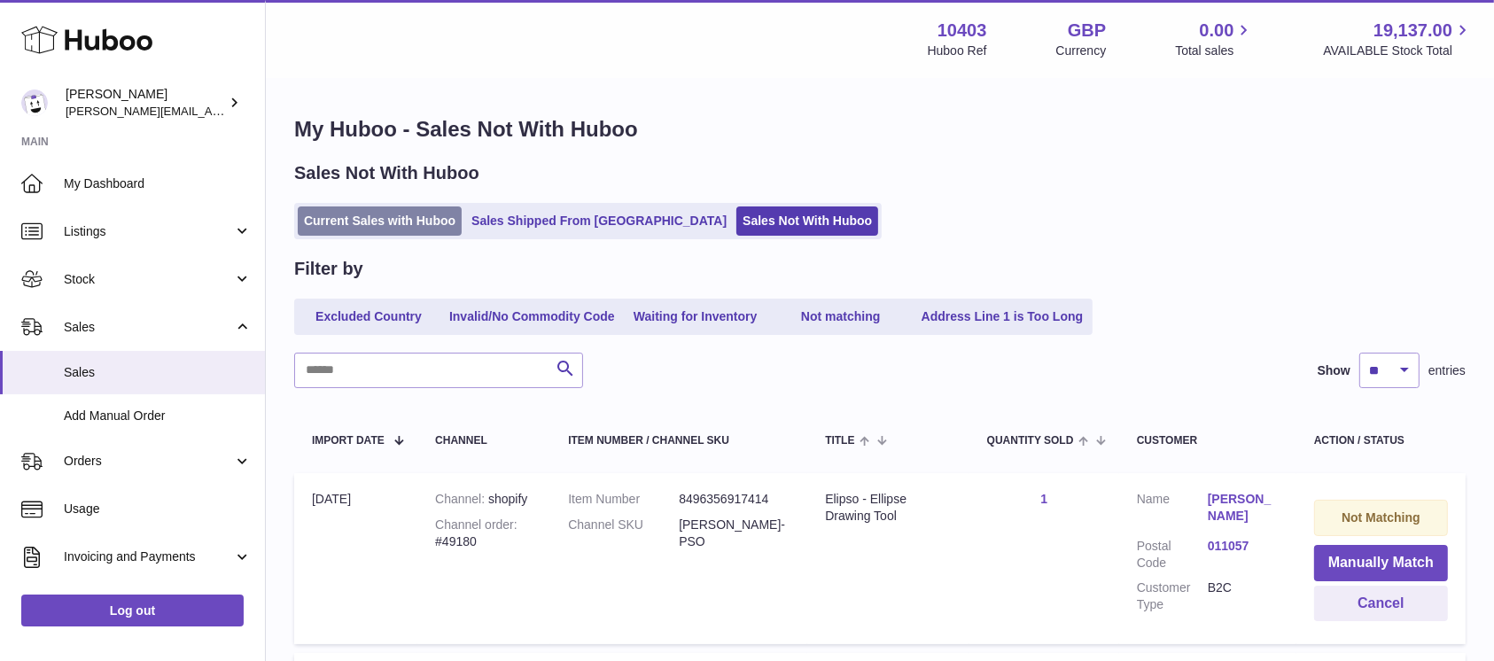
click at [444, 230] on link "Current Sales with Huboo" at bounding box center [380, 220] width 164 height 29
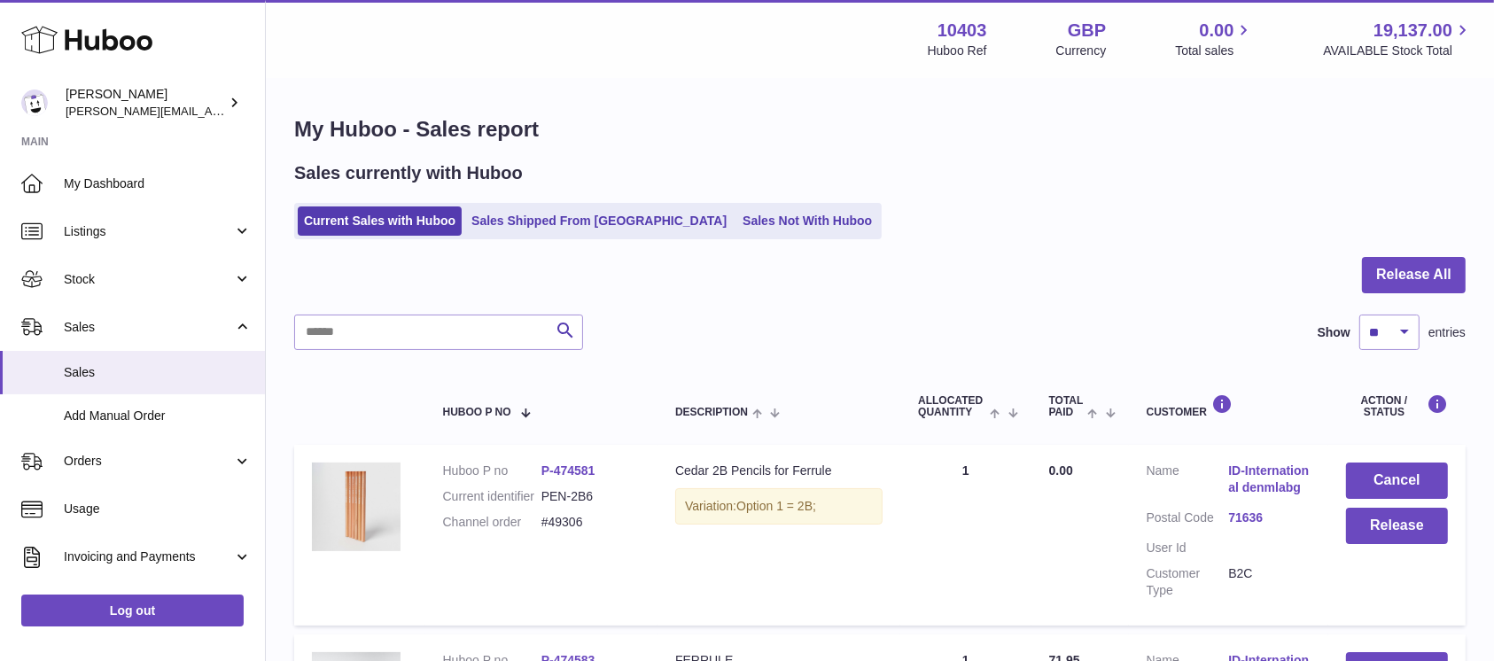
click at [1411, 246] on div "My Huboo - Sales report Sales currently with Huboo Current Sales with Huboo Sal…" at bounding box center [880, 469] width 1228 height 779
click at [1415, 259] on button "Release All" at bounding box center [1414, 275] width 104 height 36
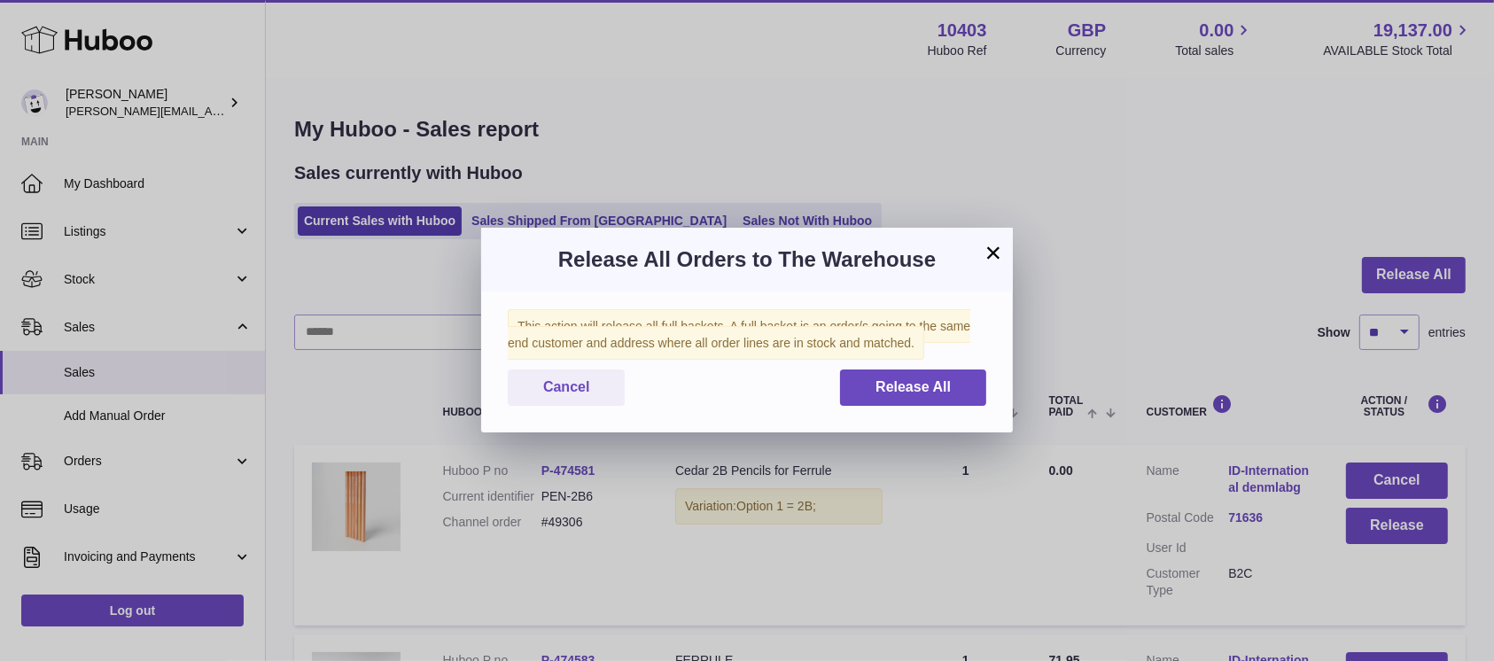
click at [939, 407] on div "This action will release all full baskets. A full basket is an order/s going to…" at bounding box center [746, 361] width 531 height 141
click at [941, 401] on button "Release All" at bounding box center [913, 387] width 146 height 36
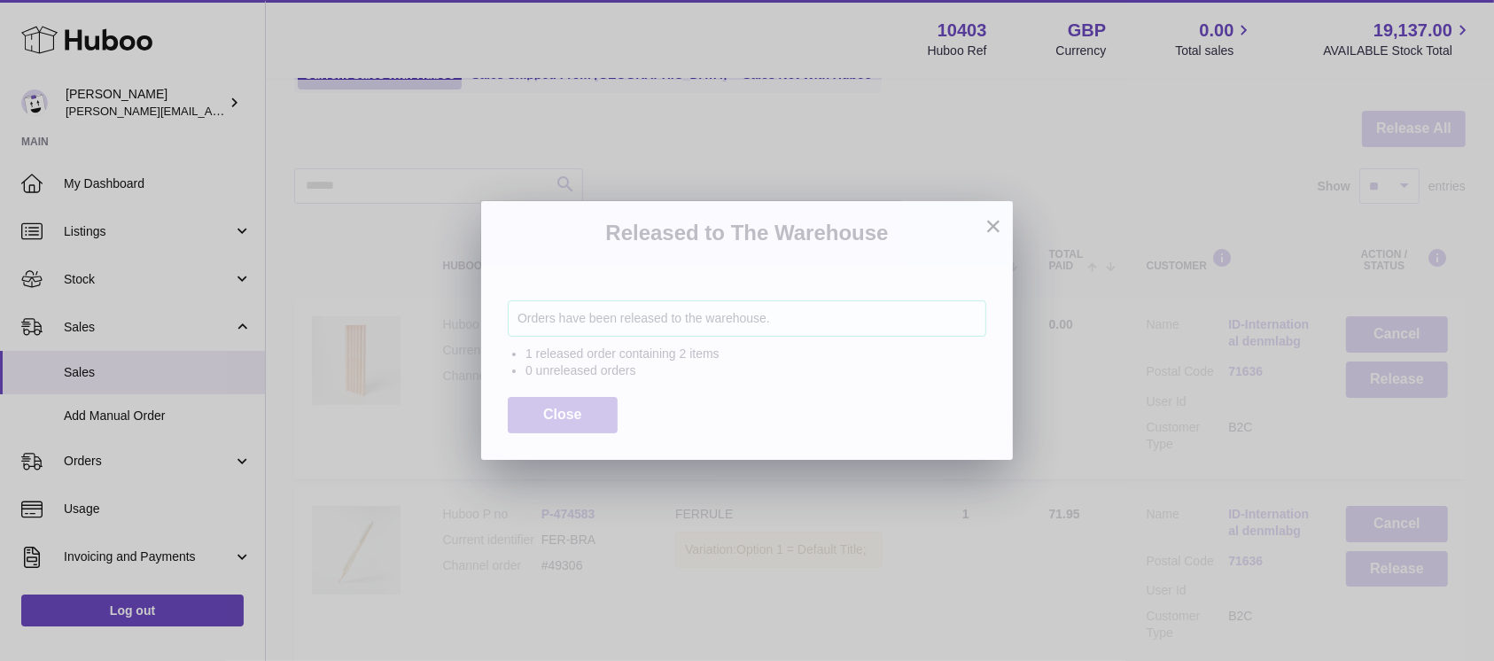
scroll to position [302, 0]
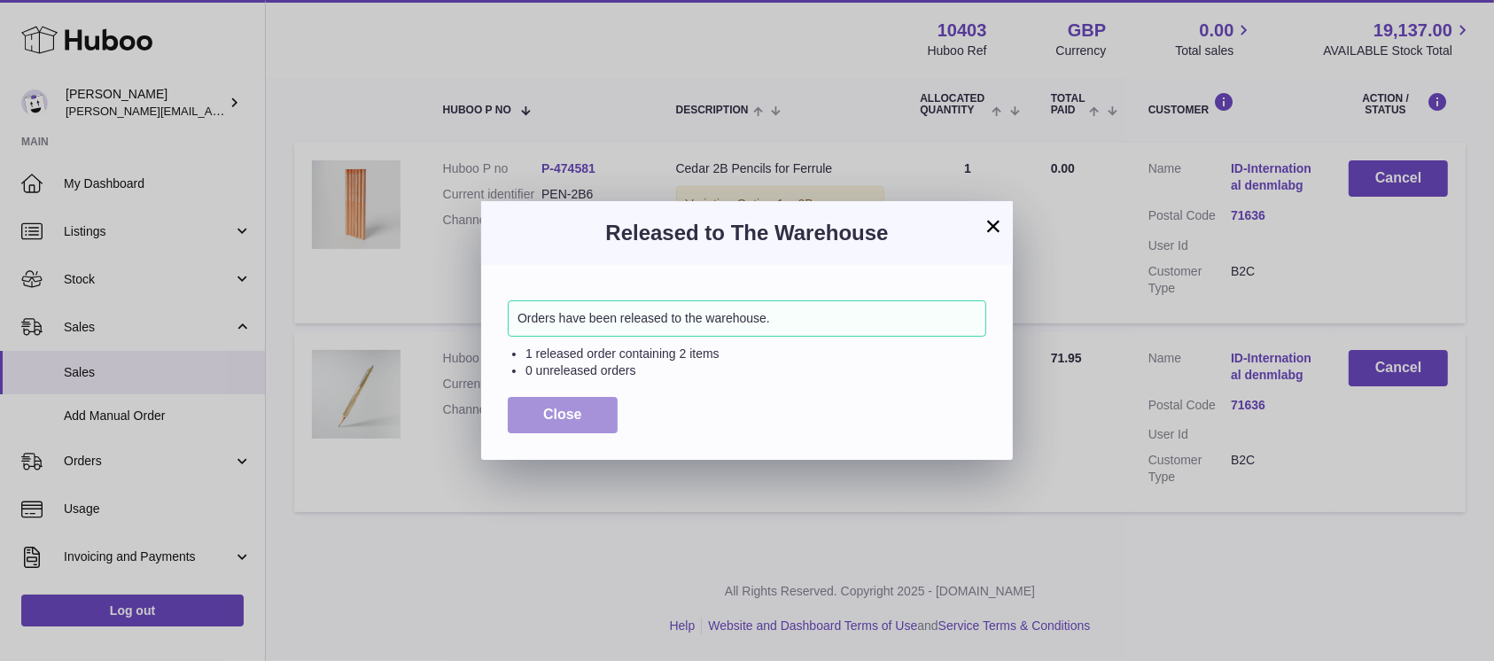
click at [558, 427] on button "Close" at bounding box center [563, 415] width 110 height 36
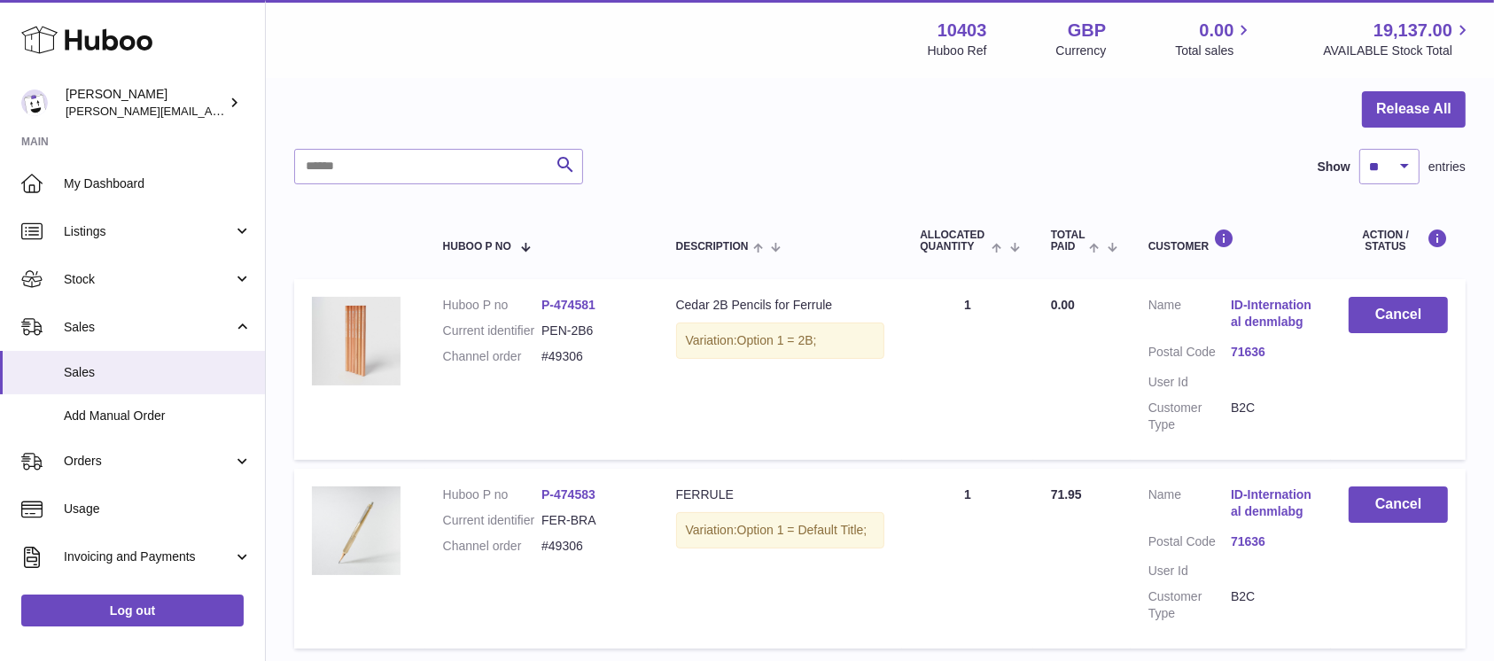
scroll to position [0, 0]
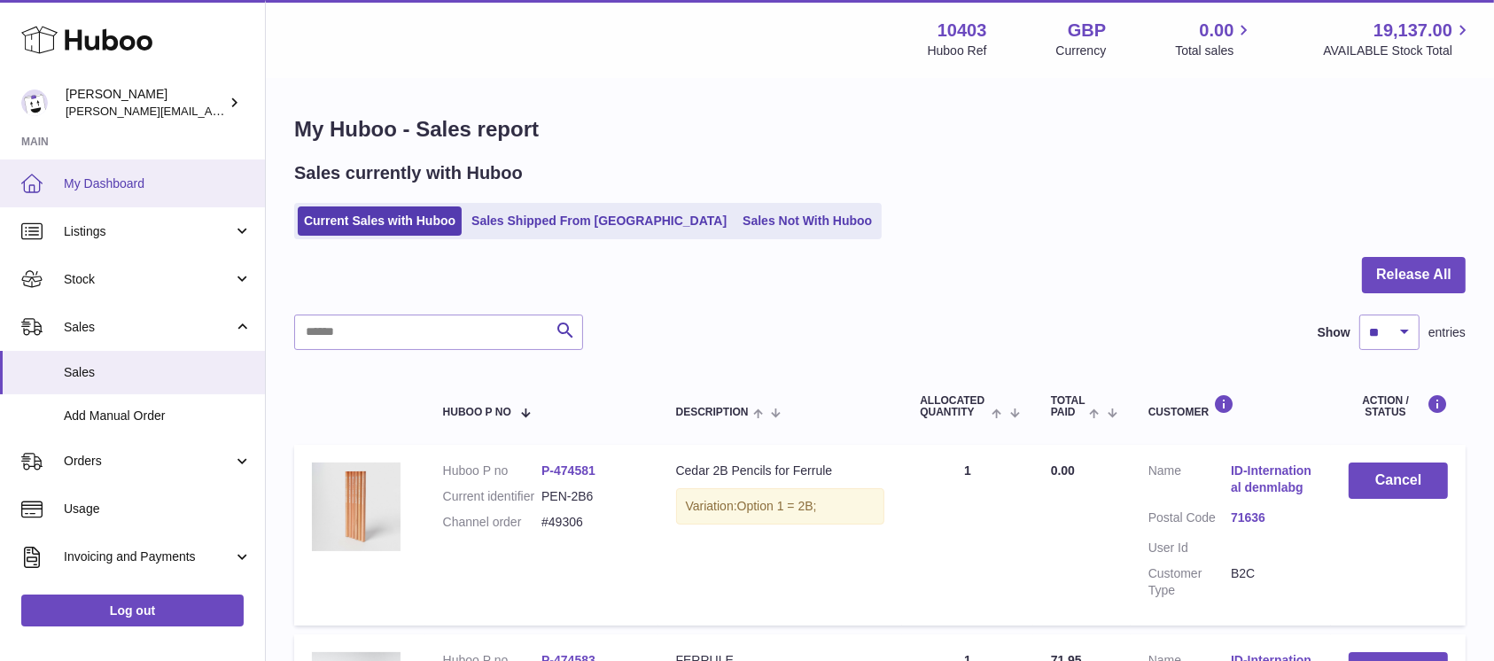
click at [97, 188] on span "My Dashboard" at bounding box center [158, 183] width 188 height 17
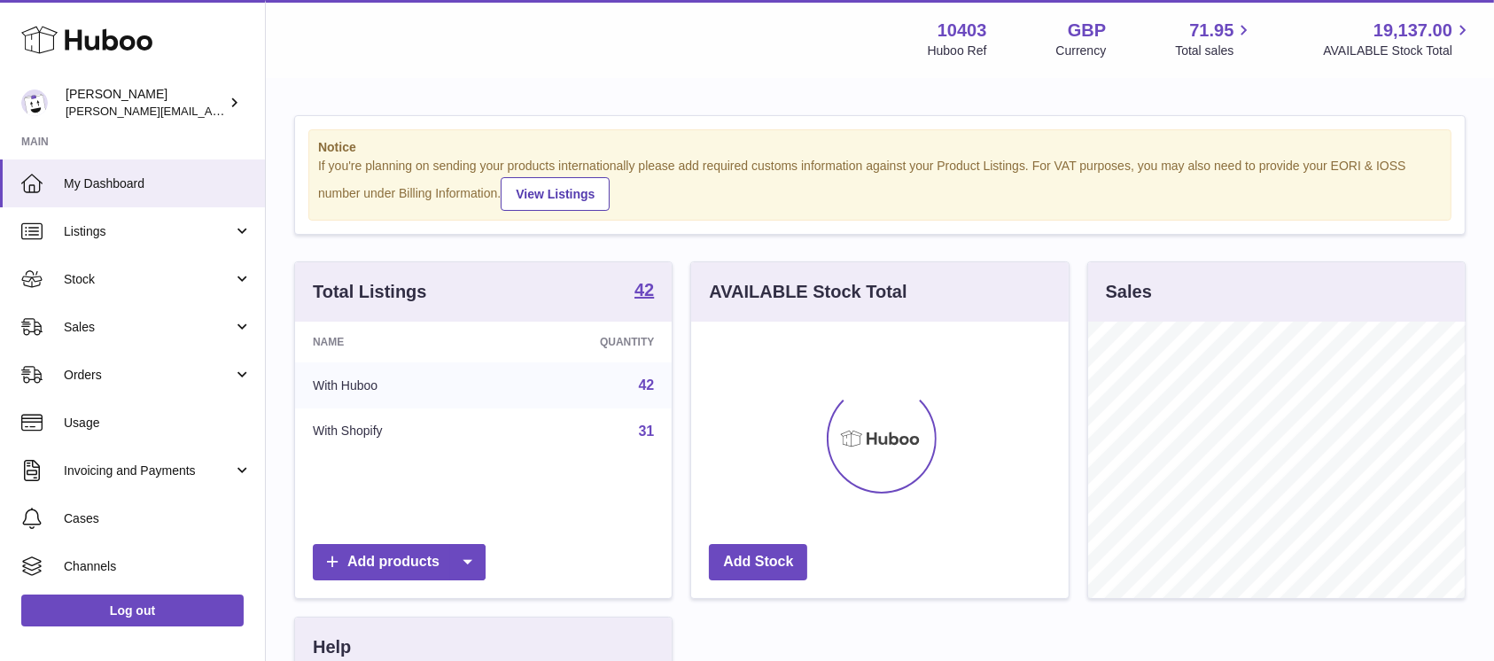
scroll to position [276, 376]
